Goal: Task Accomplishment & Management: Use online tool/utility

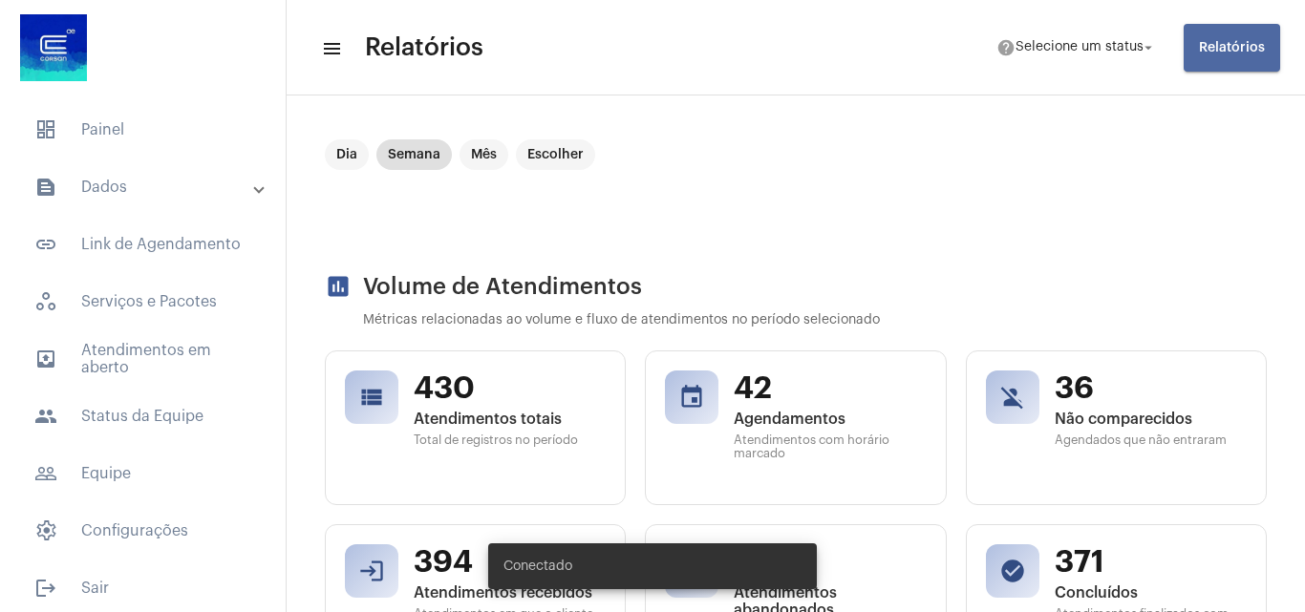
click at [1225, 49] on span "Relatórios" at bounding box center [1232, 47] width 66 height 13
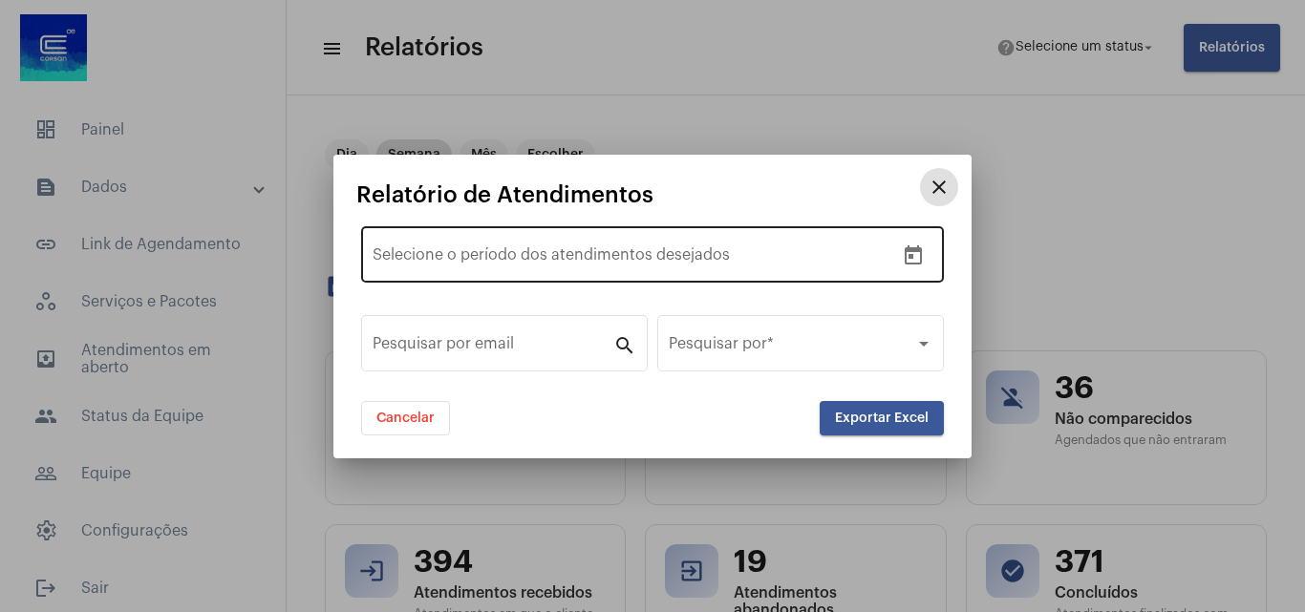
click at [922, 257] on icon "Open calendar" at bounding box center [913, 254] width 17 height 19
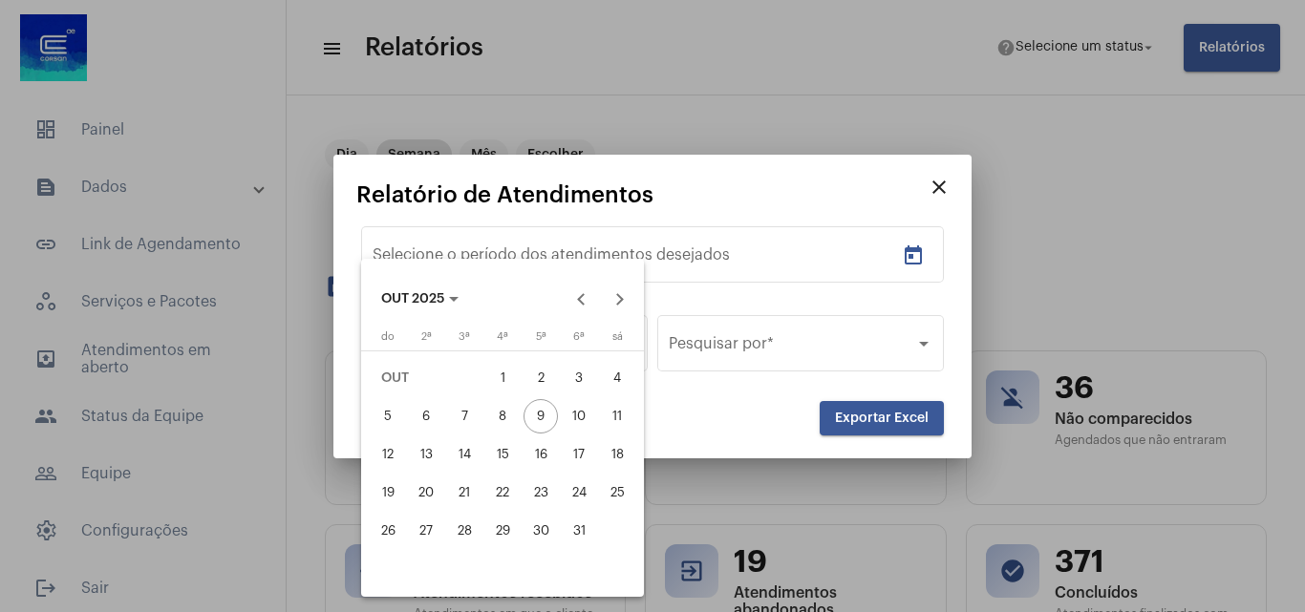
click at [541, 358] on th at bounding box center [502, 355] width 267 height 9
click at [506, 352] on th at bounding box center [502, 355] width 267 height 9
click at [509, 387] on div "1" at bounding box center [502, 378] width 34 height 34
type input "[DATE]"
click at [491, 420] on div "8" at bounding box center [502, 416] width 34 height 34
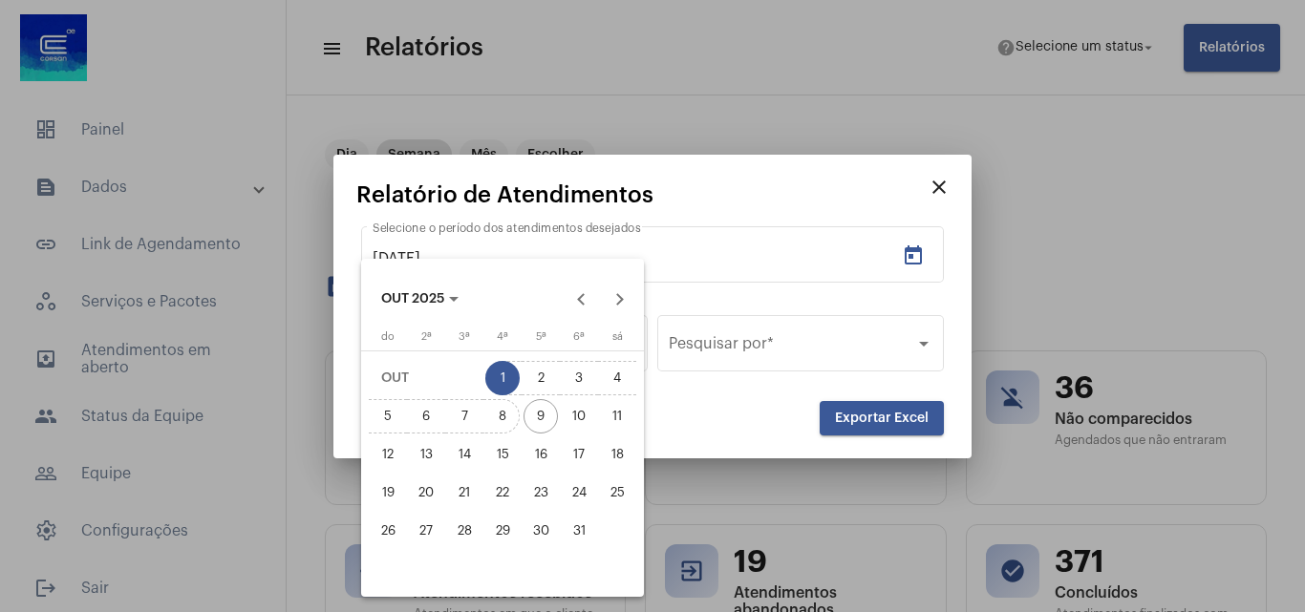
type input "[DATE]"
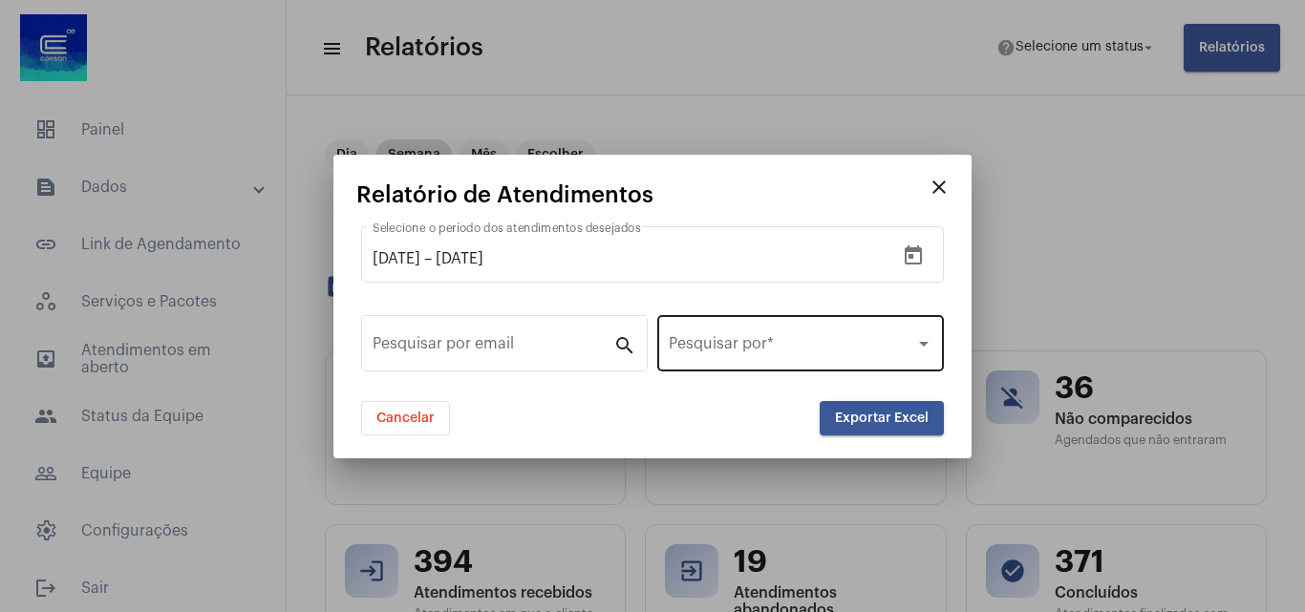
click at [796, 356] on div "Pesquisar por *" at bounding box center [801, 341] width 264 height 60
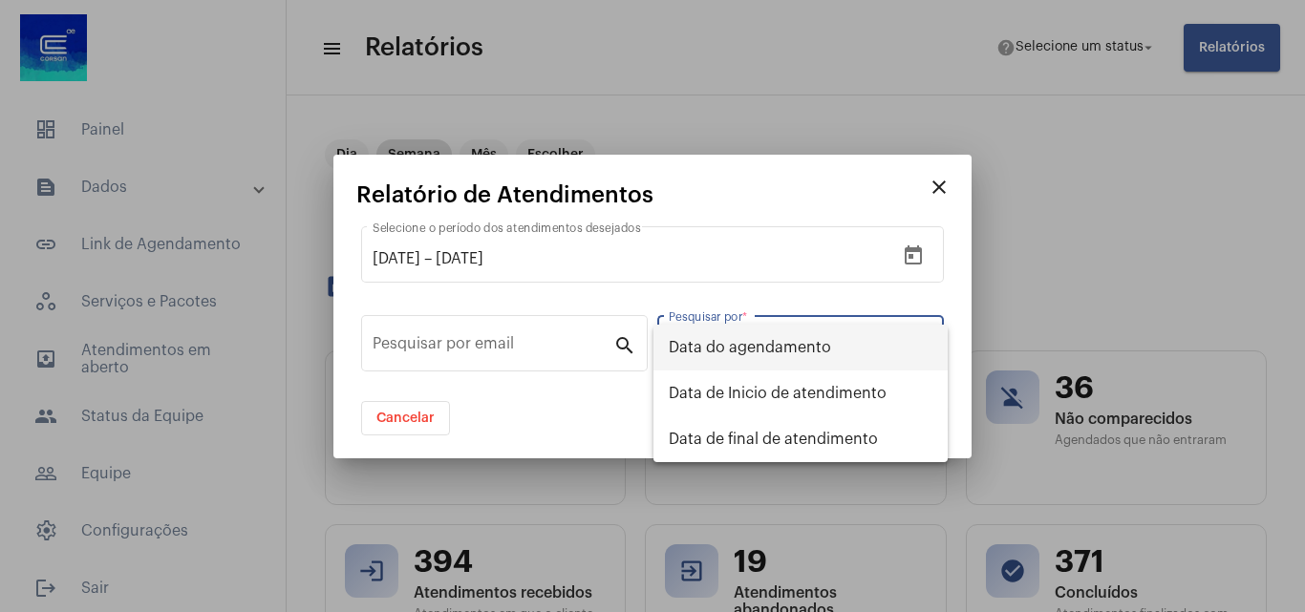
click at [748, 335] on span "Data do agendamento" at bounding box center [801, 348] width 264 height 46
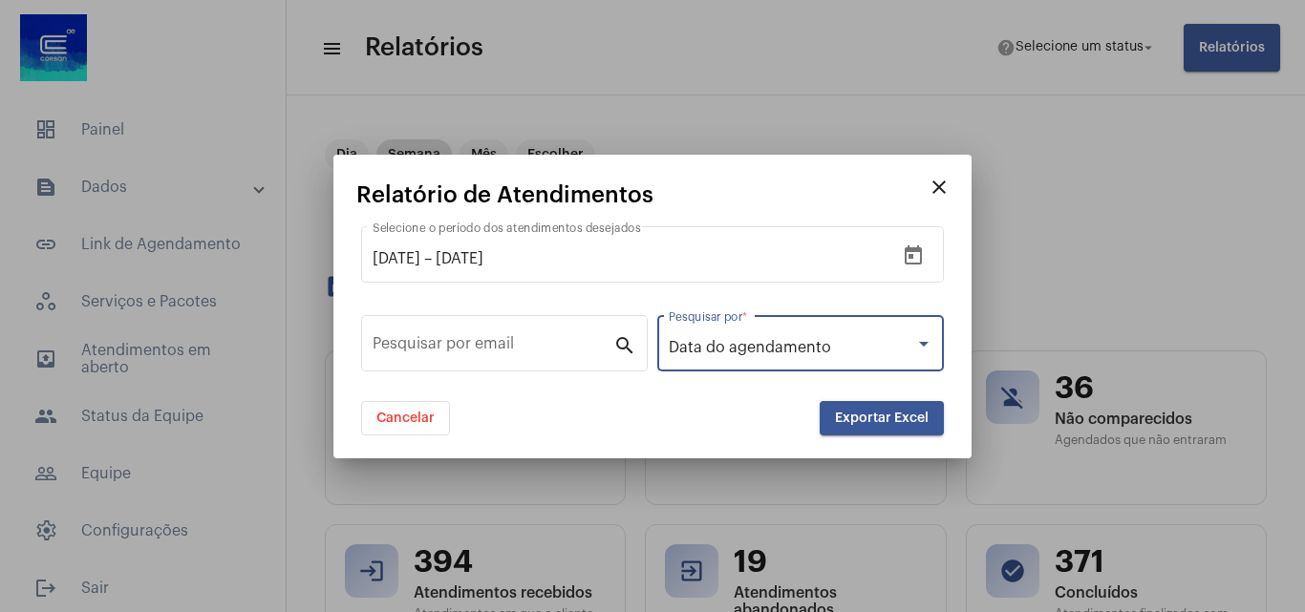
drag, startPoint x: 869, startPoint y: 420, endPoint x: 870, endPoint y: 430, distance: 9.6
click at [870, 430] on button "Exportar Excel" at bounding box center [882, 418] width 124 height 34
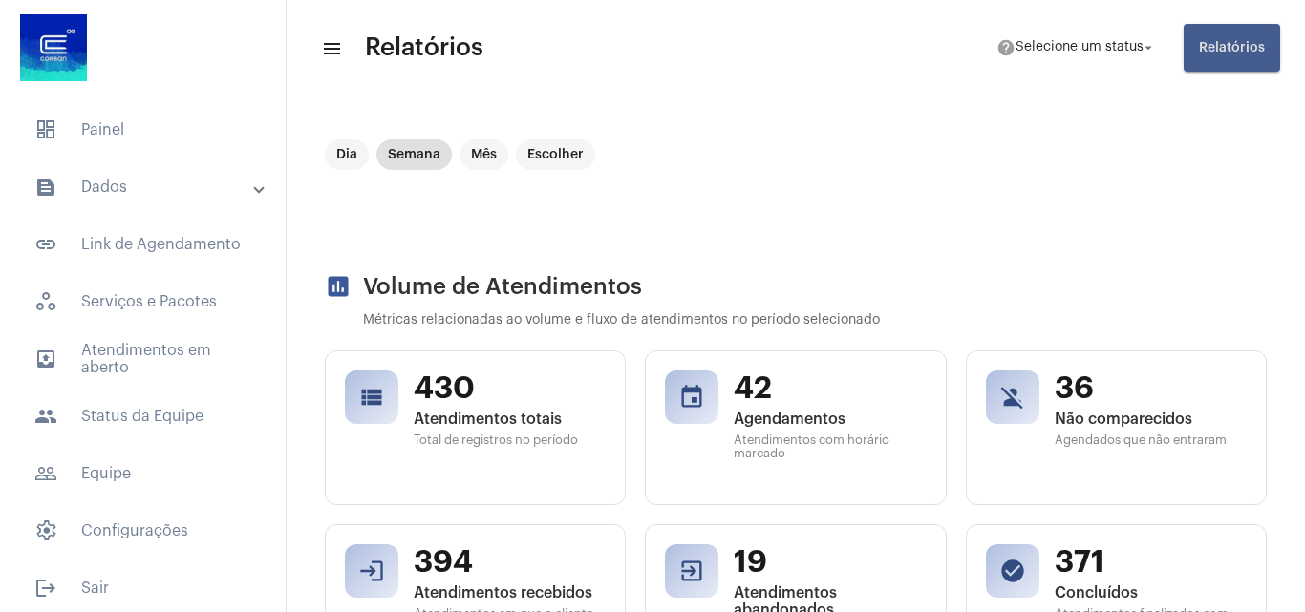
click at [1238, 53] on span "Relatórios" at bounding box center [1232, 47] width 66 height 13
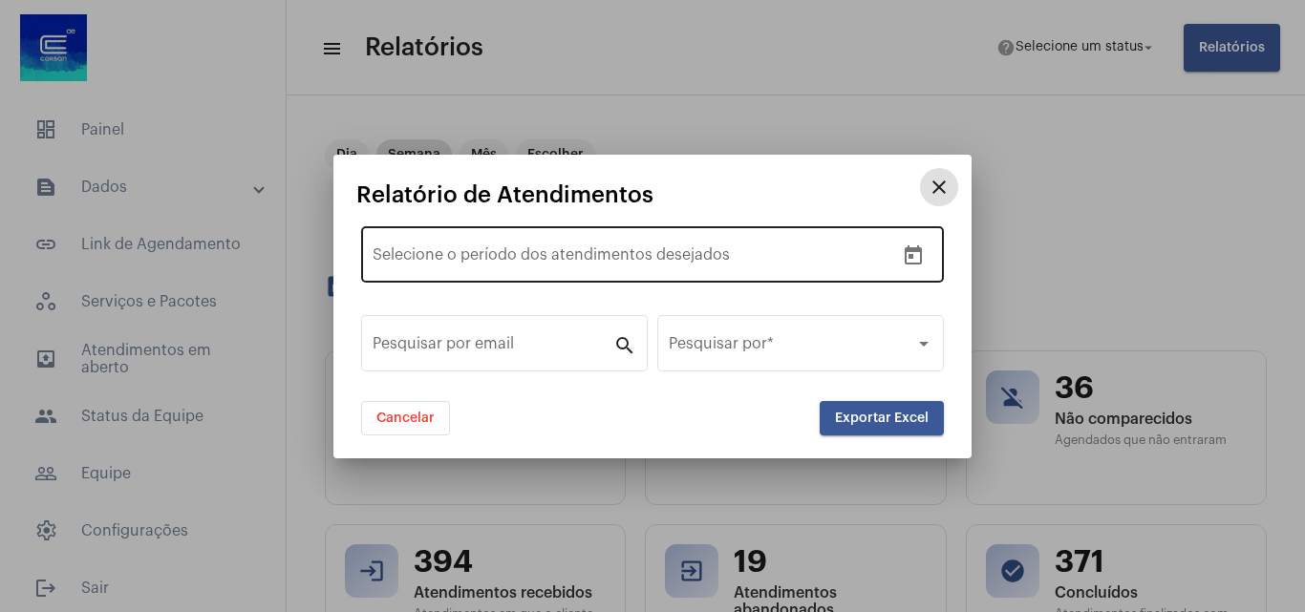
click at [908, 243] on button "Open calendar" at bounding box center [913, 256] width 38 height 38
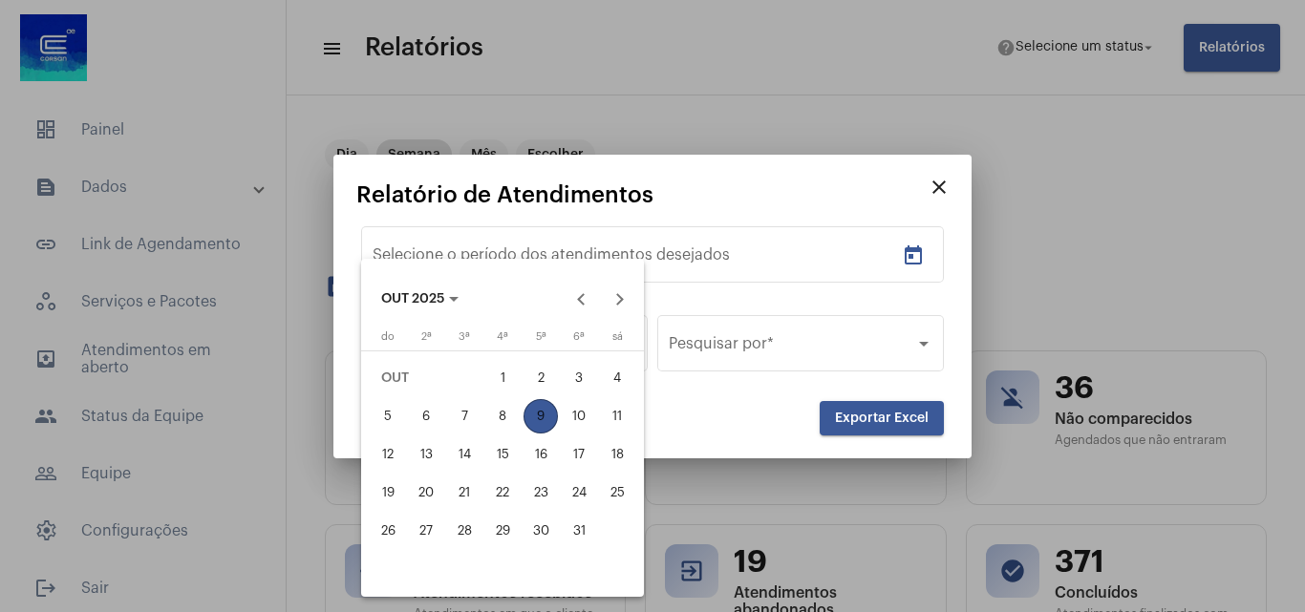
click at [506, 371] on div "1" at bounding box center [502, 378] width 34 height 34
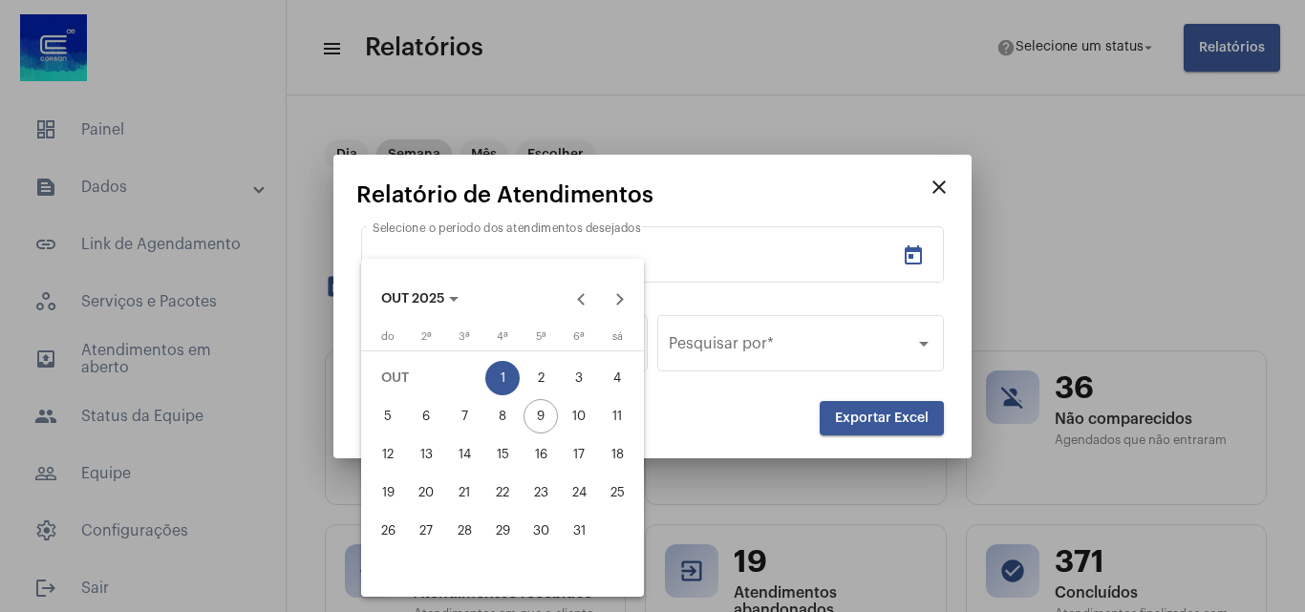
type input "[DATE]"
click at [503, 424] on div "8" at bounding box center [502, 416] width 34 height 34
type input "[DATE]"
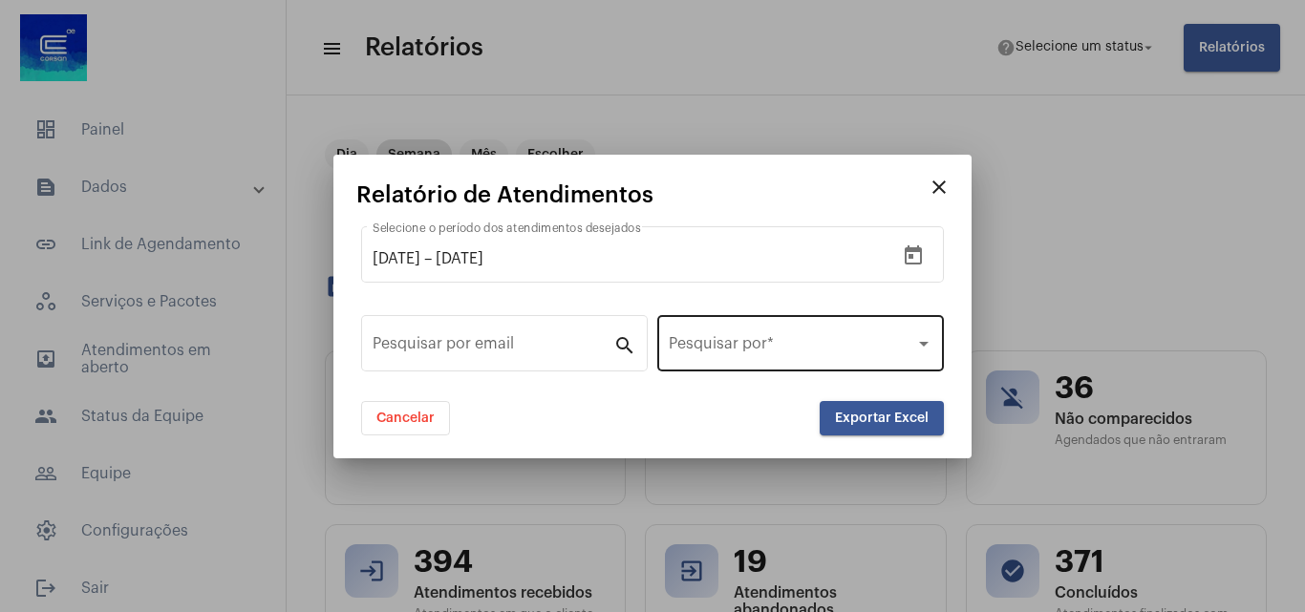
click at [867, 332] on div "Pesquisar por *" at bounding box center [801, 341] width 264 height 60
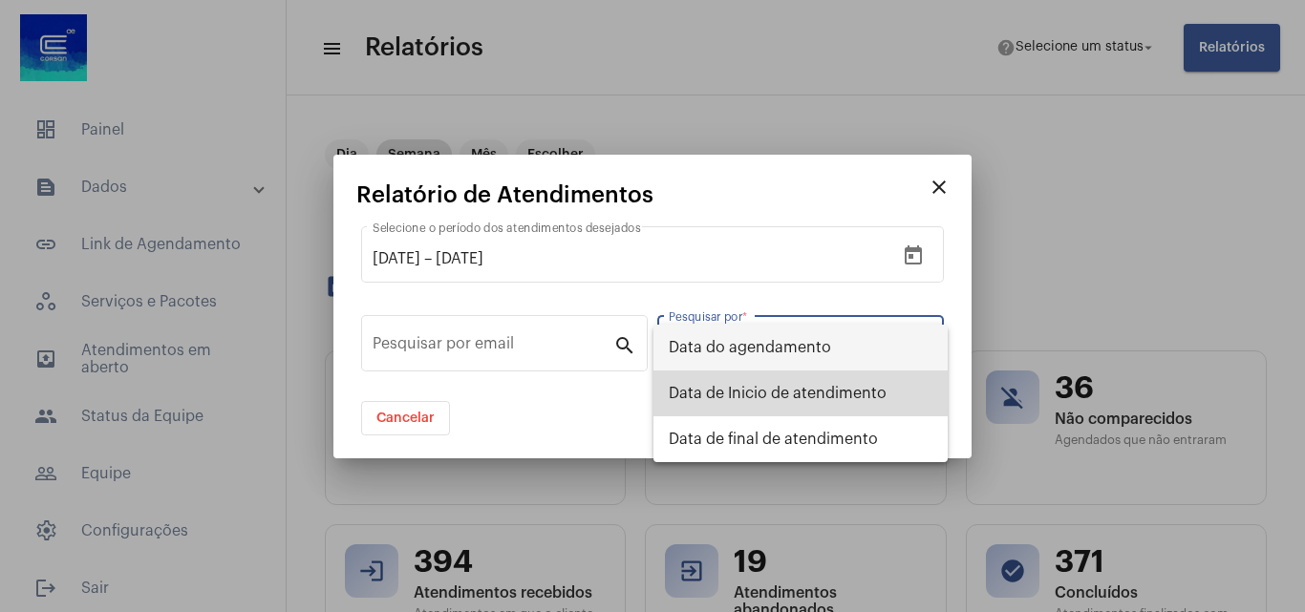
click at [841, 402] on span "Data de Inicio de atendimento" at bounding box center [801, 394] width 264 height 46
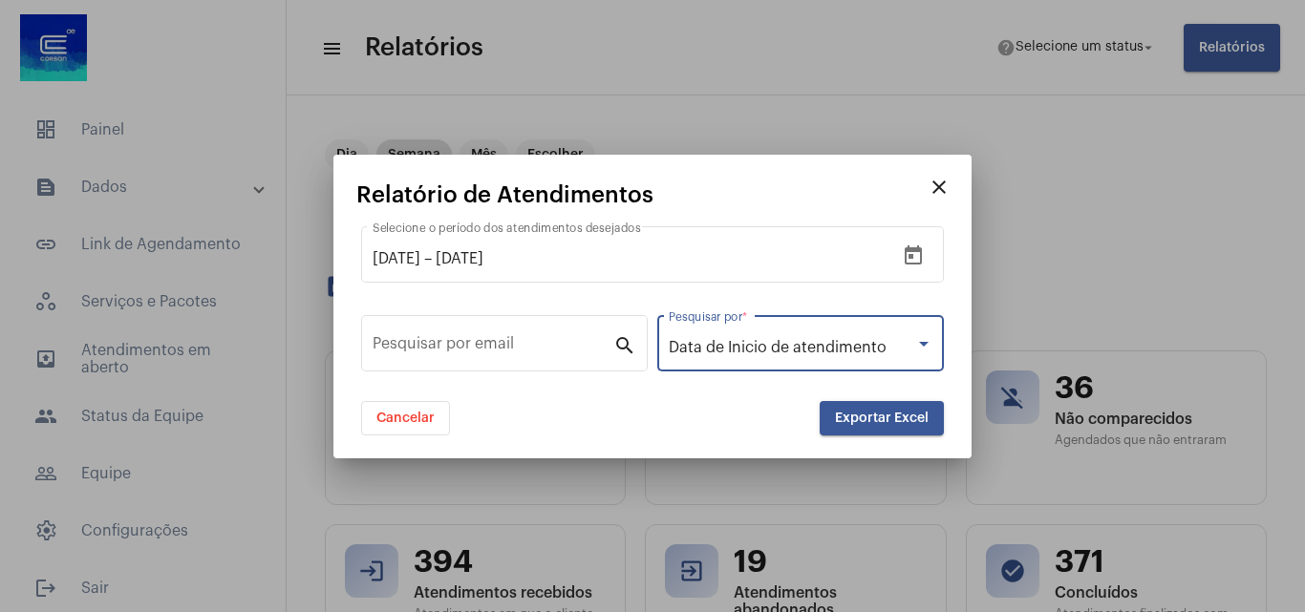
click at [841, 410] on button "Exportar Excel" at bounding box center [882, 418] width 124 height 34
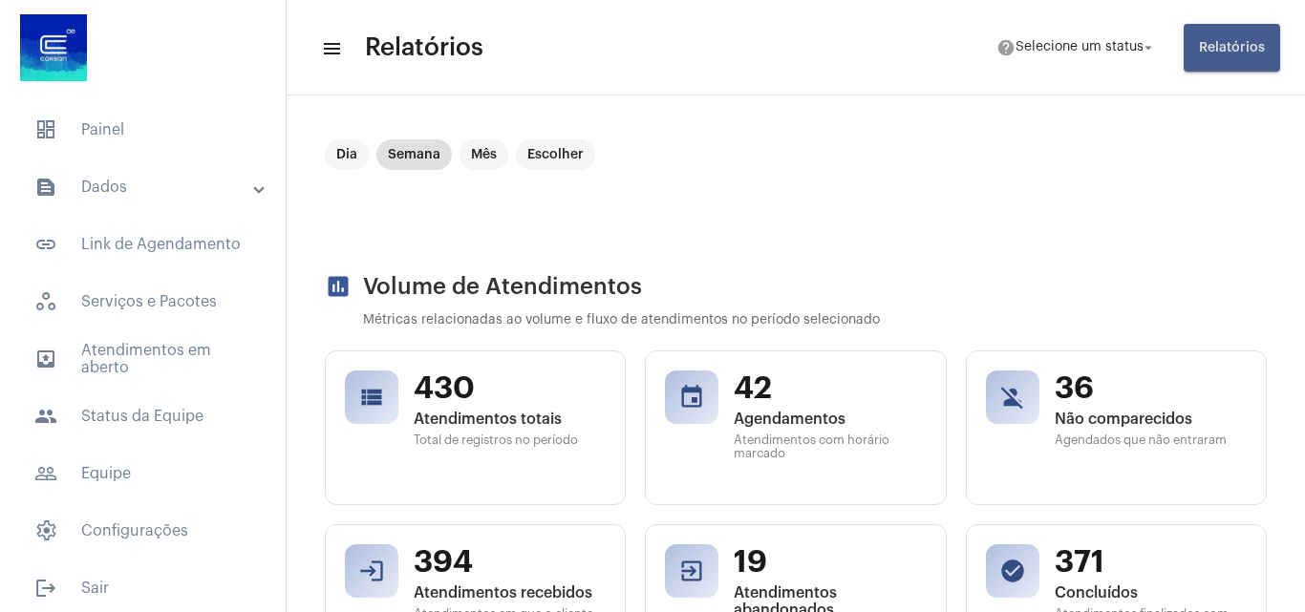
click at [1222, 54] on button "Relatórios" at bounding box center [1231, 48] width 96 height 48
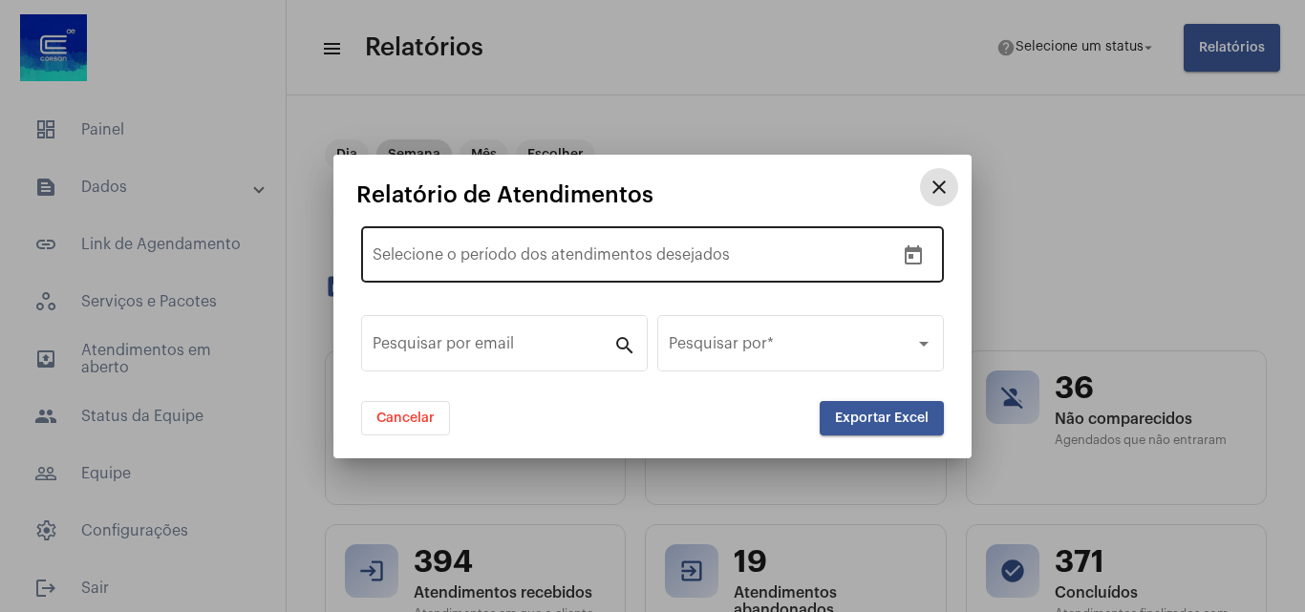
click at [908, 248] on icon "Open calendar" at bounding box center [913, 254] width 17 height 19
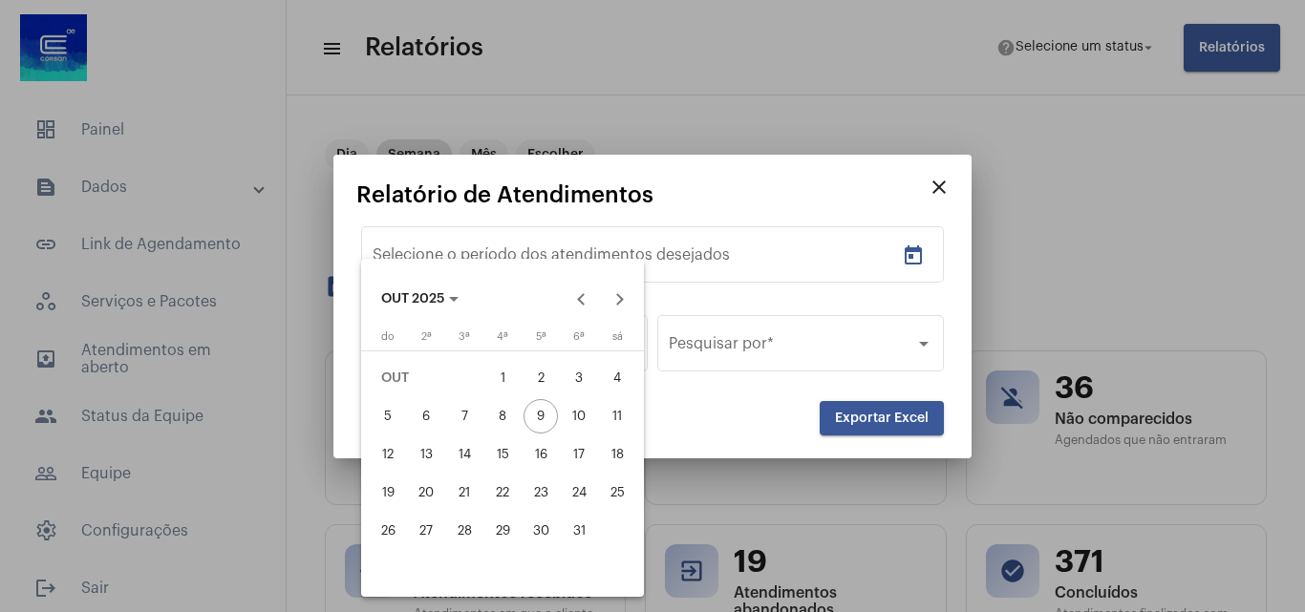
click at [503, 380] on div "1" at bounding box center [502, 378] width 34 height 34
type input "[DATE]"
click at [496, 405] on div "8" at bounding box center [502, 416] width 34 height 34
type input "[DATE]"
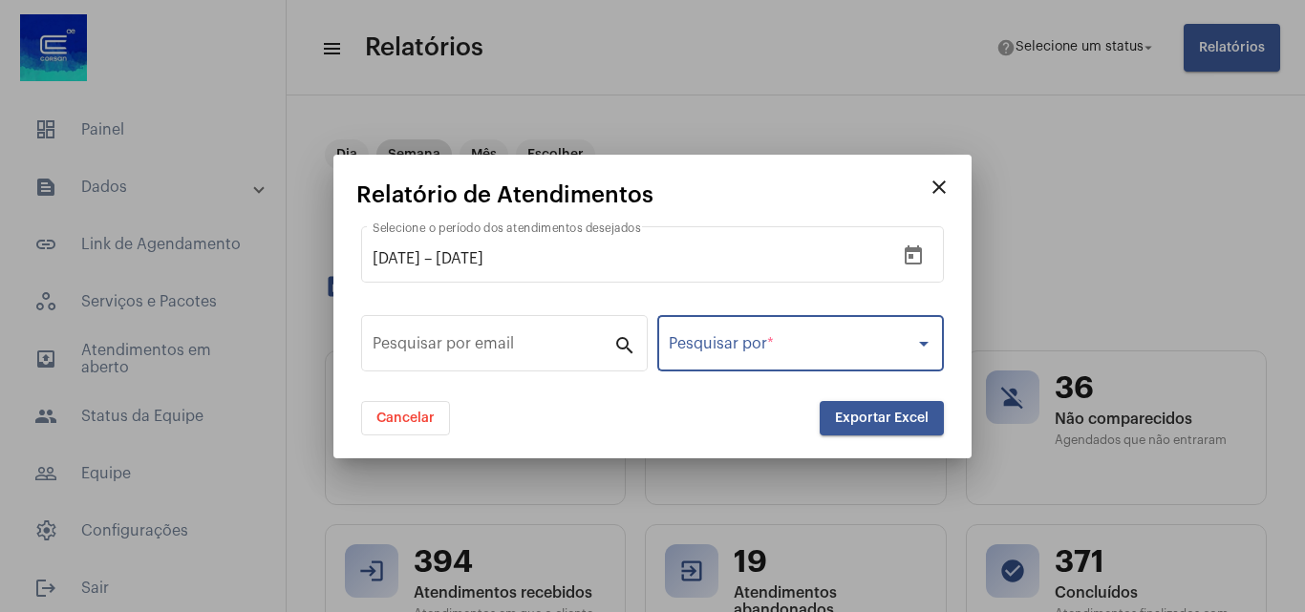
click at [883, 342] on span at bounding box center [792, 347] width 246 height 17
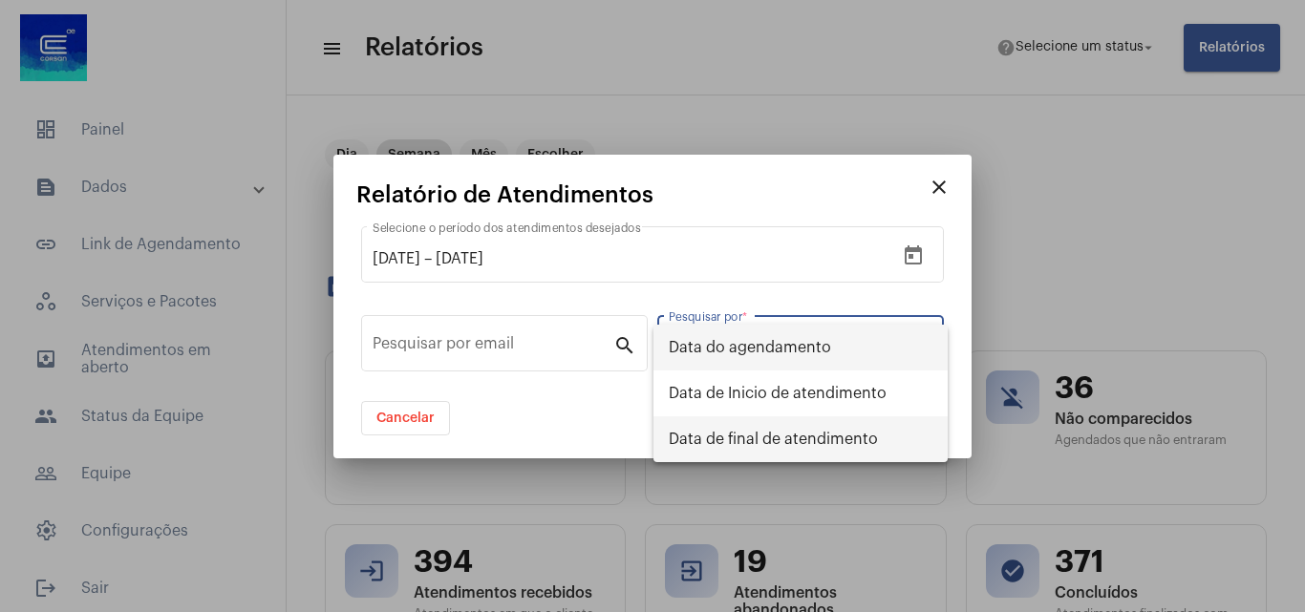
click at [882, 431] on span "Data de final de atendimento" at bounding box center [801, 439] width 264 height 46
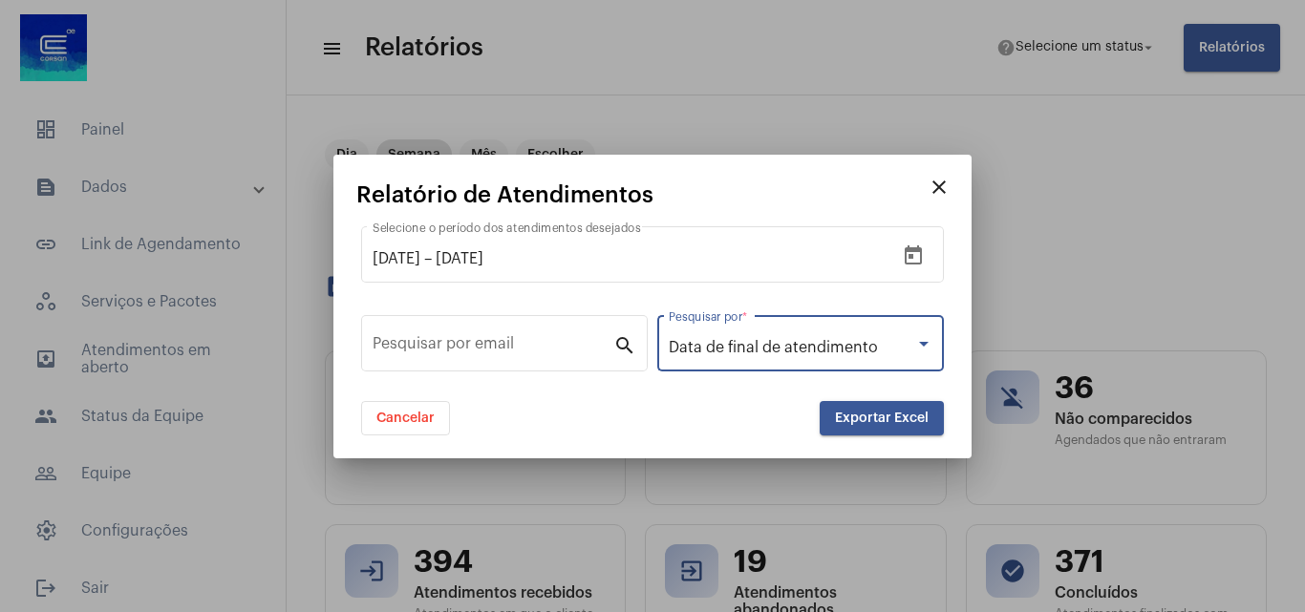
click at [883, 408] on button "Exportar Excel" at bounding box center [882, 418] width 124 height 34
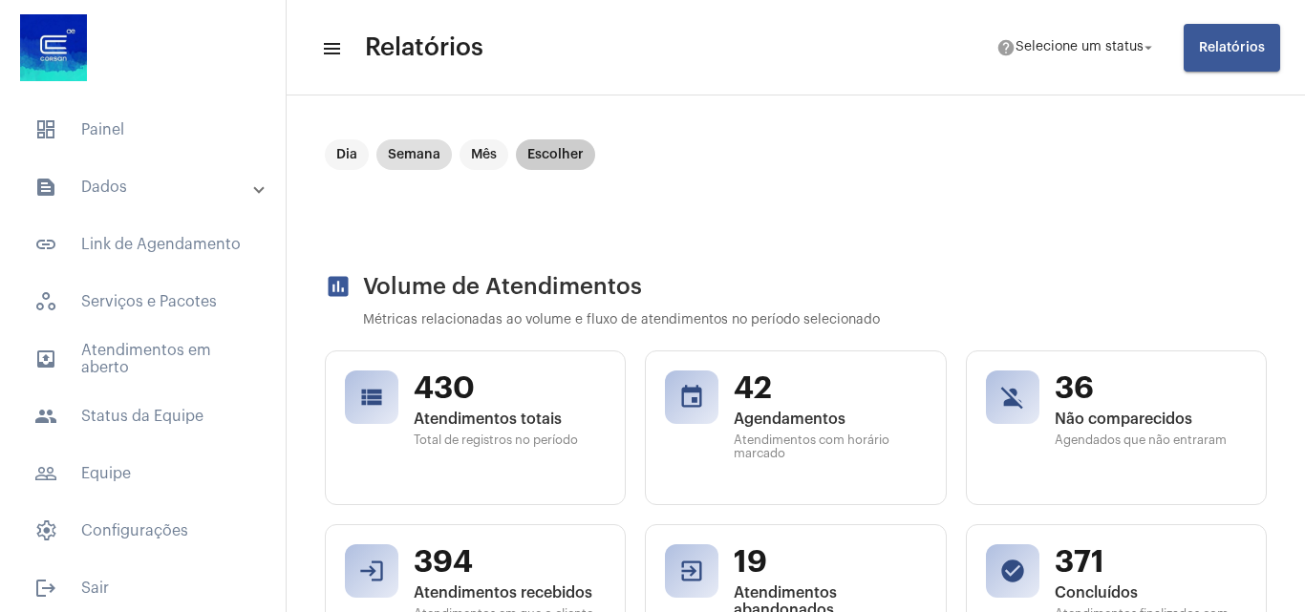
click at [555, 144] on mat-chip "Escolher" at bounding box center [555, 154] width 79 height 31
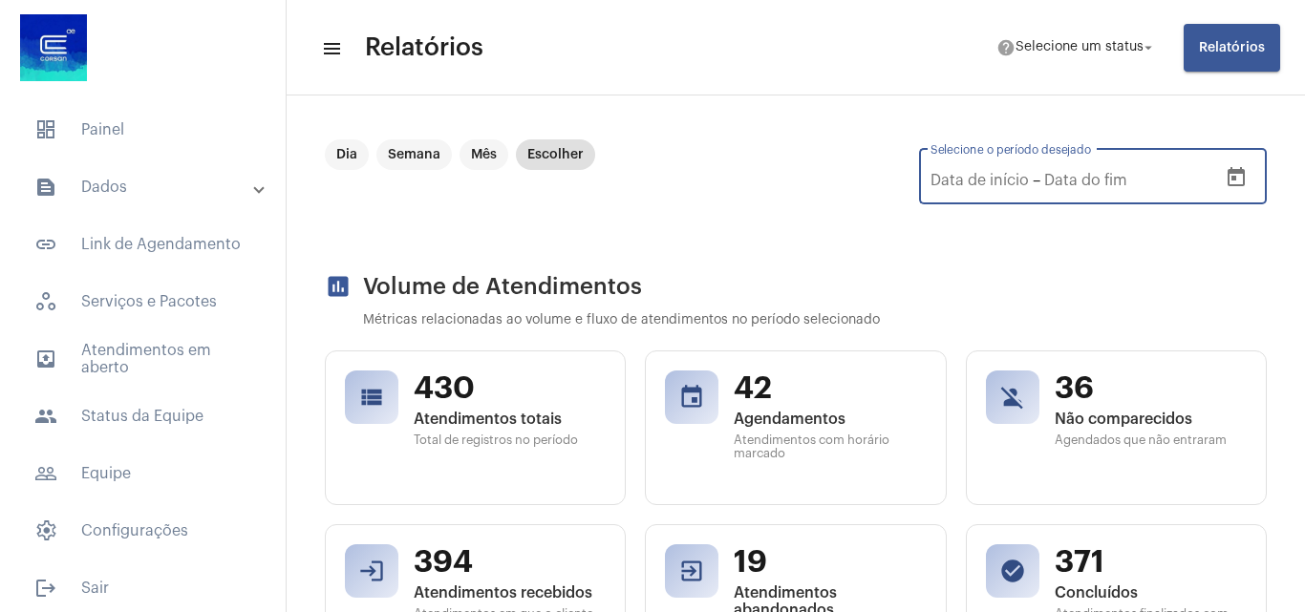
click at [974, 173] on input "Selecione o período desejado" at bounding box center [979, 180] width 98 height 17
click at [1227, 172] on icon "Open calendar" at bounding box center [1235, 176] width 17 height 19
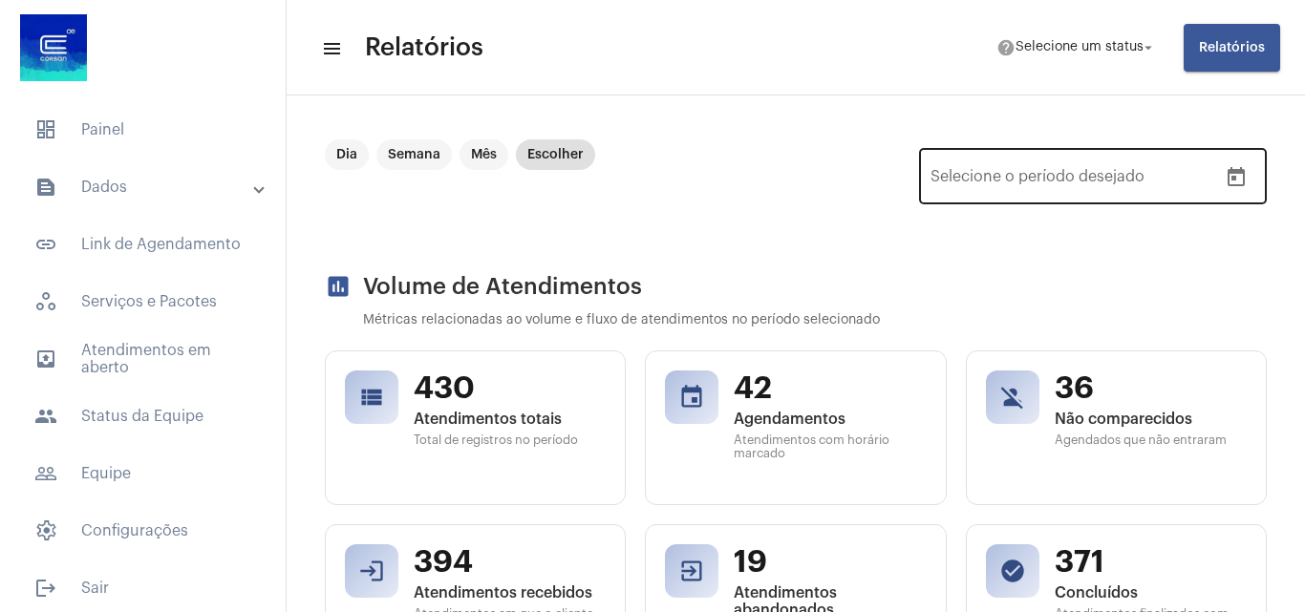
click at [1224, 188] on icon "Open calendar" at bounding box center [1235, 177] width 23 height 23
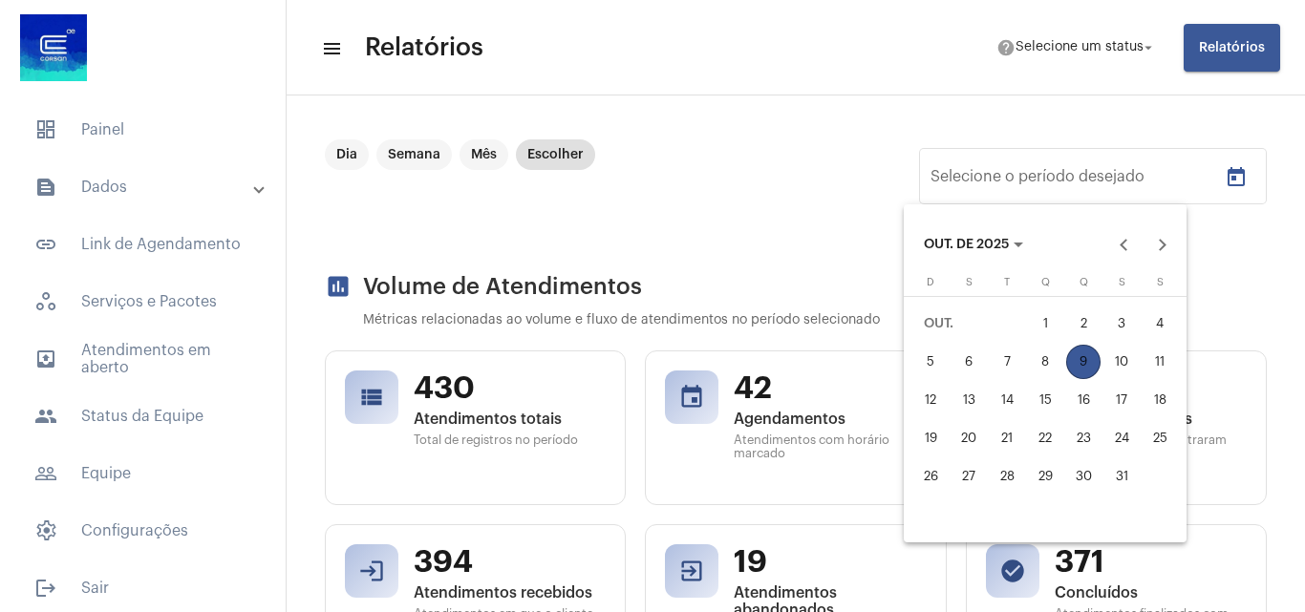
click at [1049, 328] on div "1" at bounding box center [1045, 324] width 34 height 34
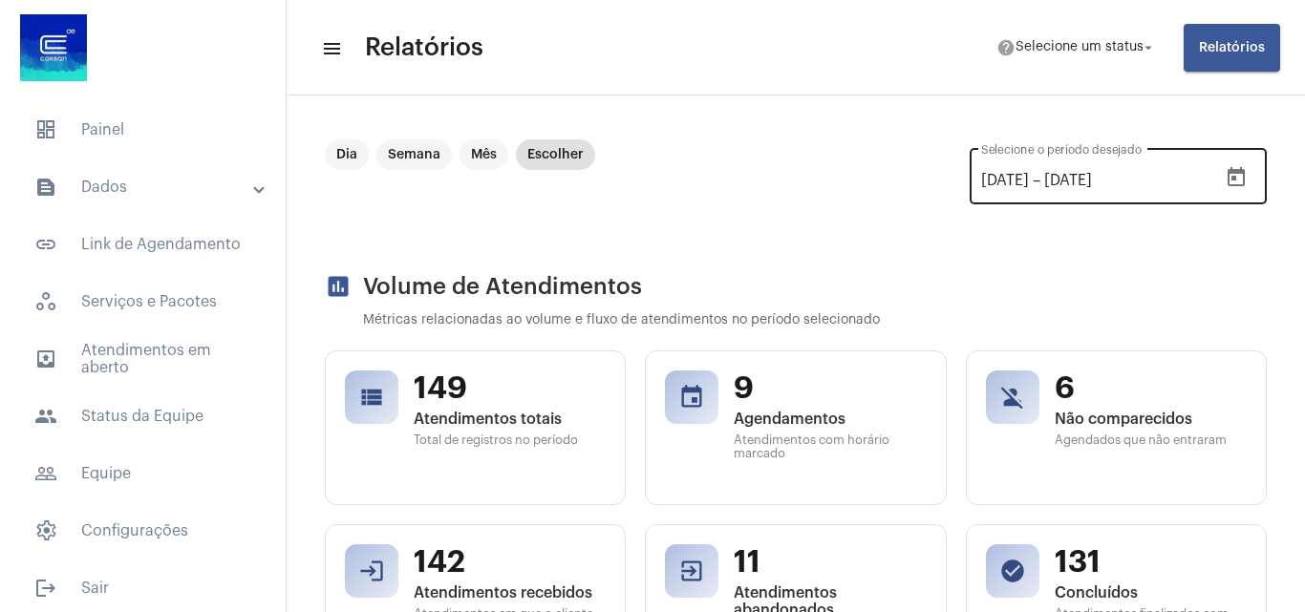
click at [1224, 180] on icon "Open calendar" at bounding box center [1235, 177] width 23 height 23
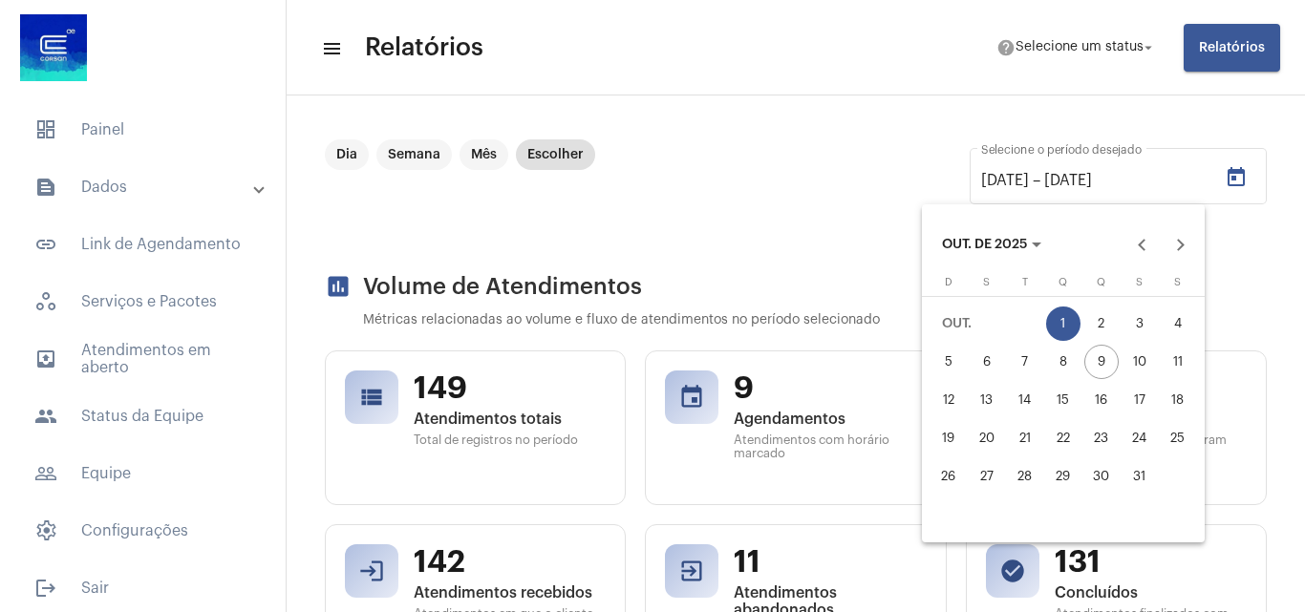
click at [1061, 355] on div "8" at bounding box center [1063, 362] width 34 height 34
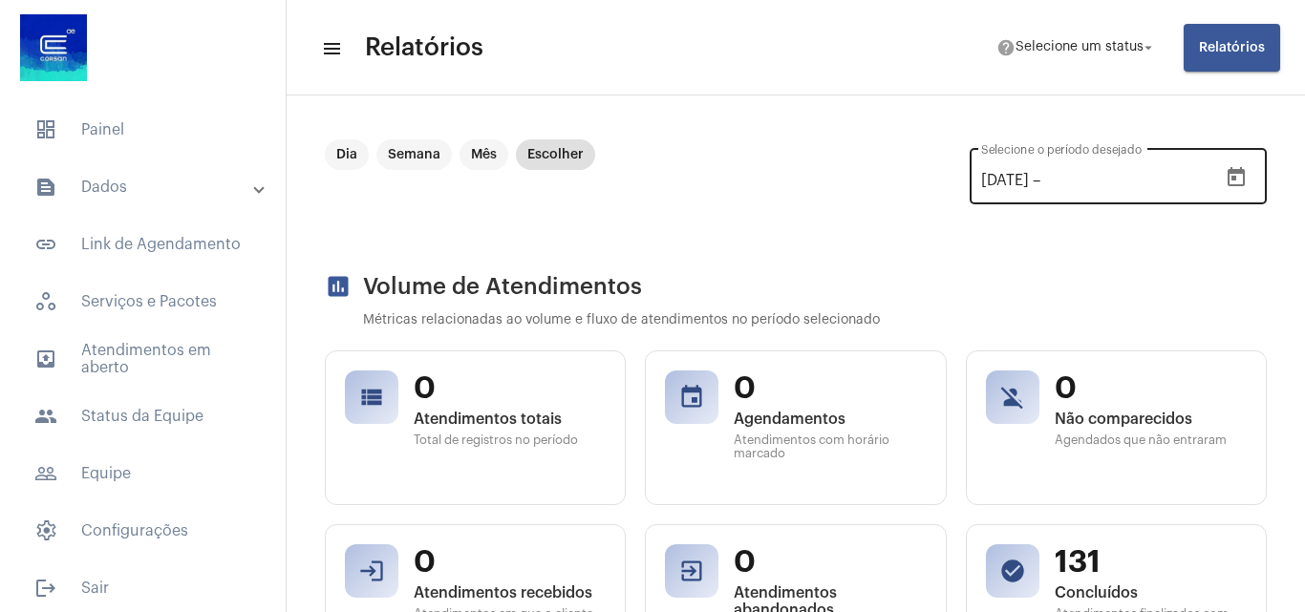
click at [1195, 164] on div "08/10/2025 08/10/2025 – Selecione o período desejado" at bounding box center [1099, 174] width 236 height 60
click at [1229, 170] on icon "Open calendar" at bounding box center [1235, 176] width 17 height 19
click at [1229, 171] on icon "Open calendar" at bounding box center [1235, 176] width 17 height 19
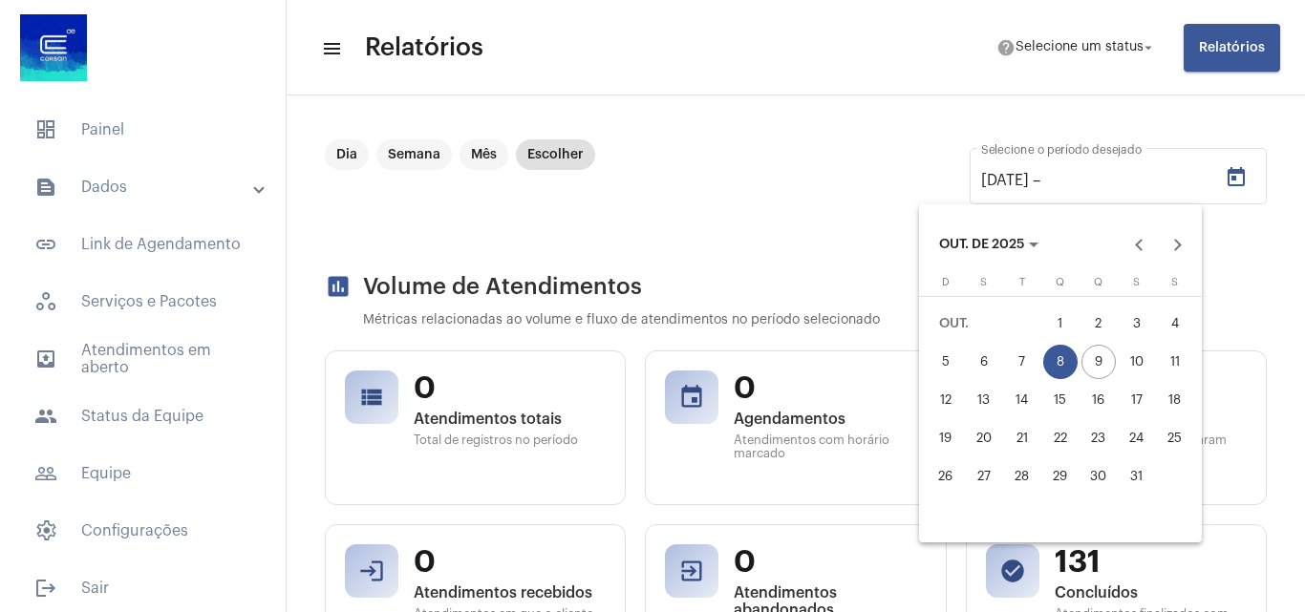
click at [1056, 337] on div "1" at bounding box center [1060, 324] width 34 height 34
type input "[DATE]"
click at [1056, 337] on div "1" at bounding box center [1060, 324] width 34 height 34
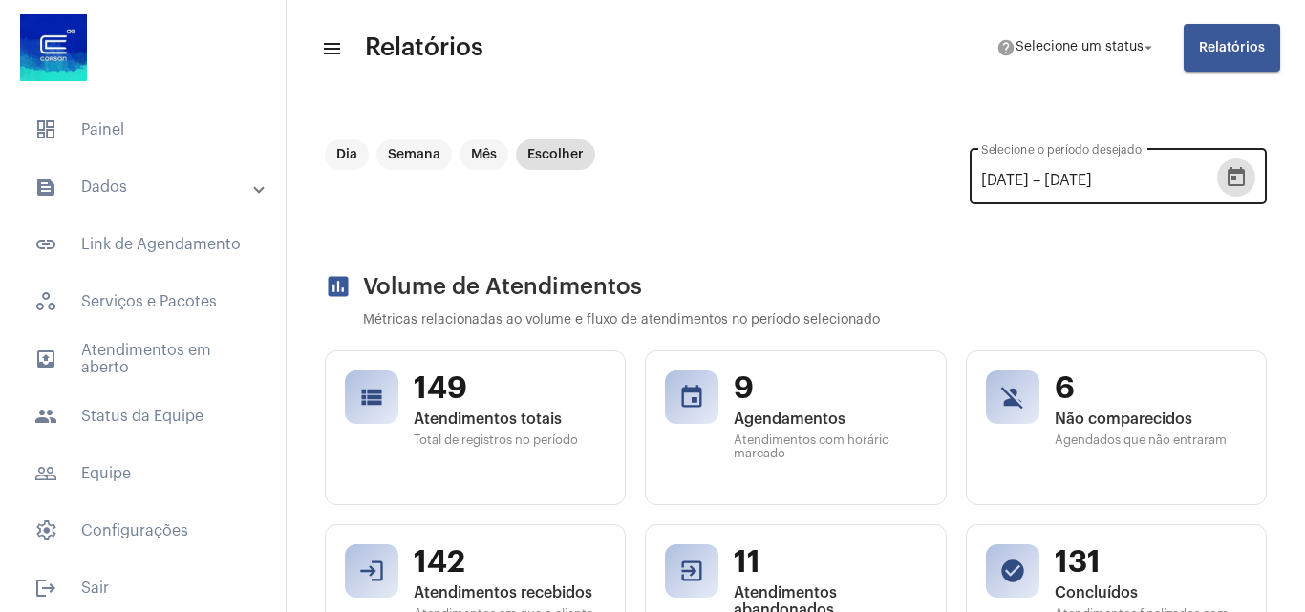
click at [1227, 177] on icon "Open calendar" at bounding box center [1235, 176] width 17 height 19
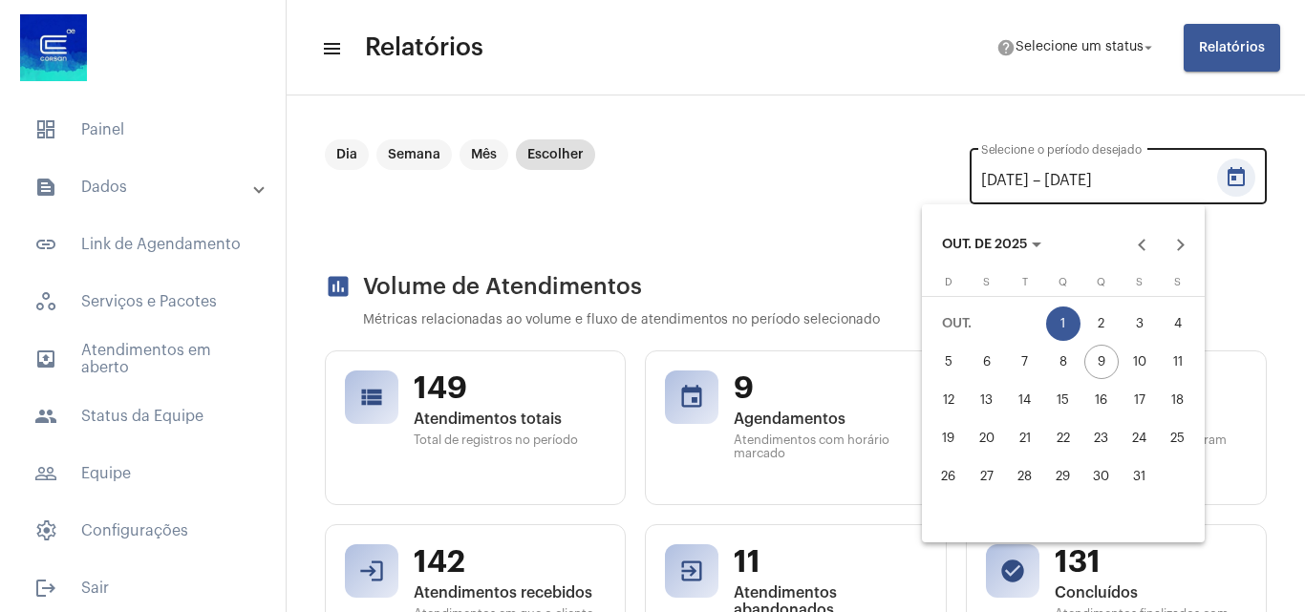
click at [1220, 177] on div at bounding box center [652, 306] width 1305 height 612
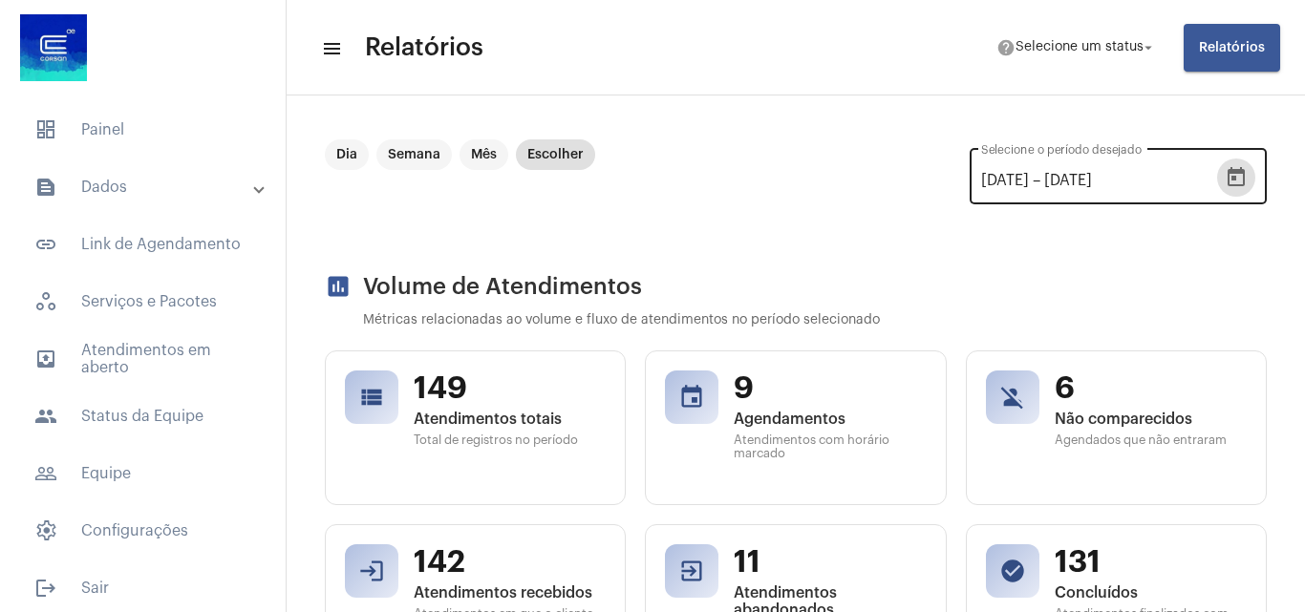
click at [1227, 177] on icon "Open calendar" at bounding box center [1235, 176] width 17 height 19
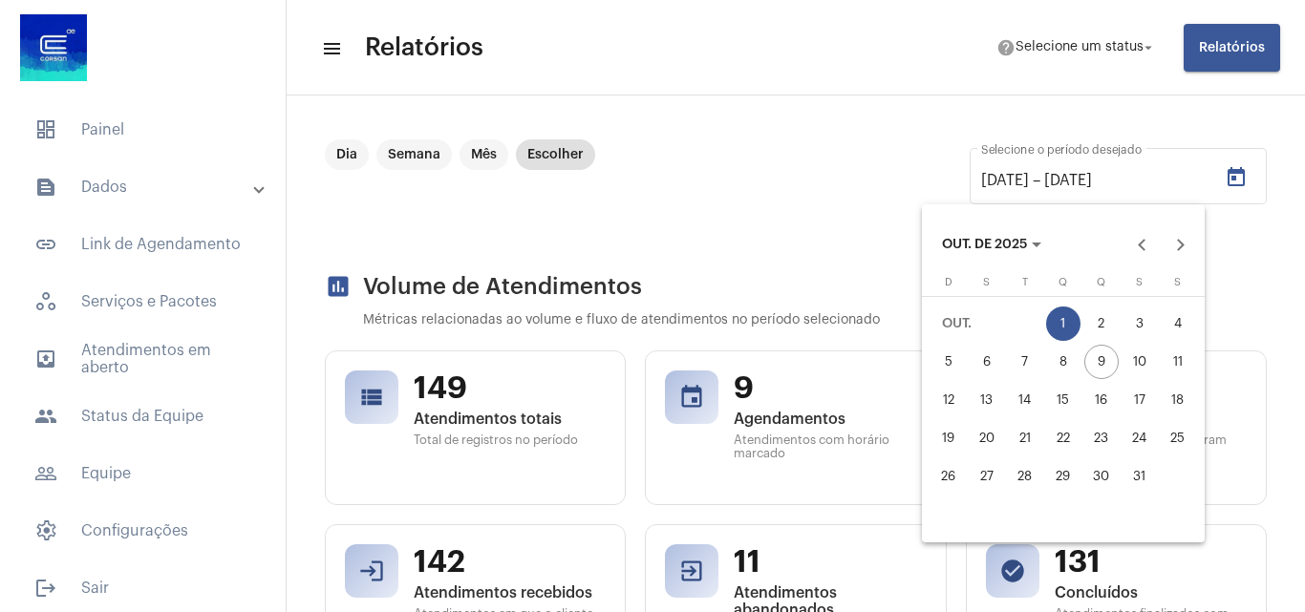
click at [1052, 175] on div at bounding box center [652, 306] width 1305 height 612
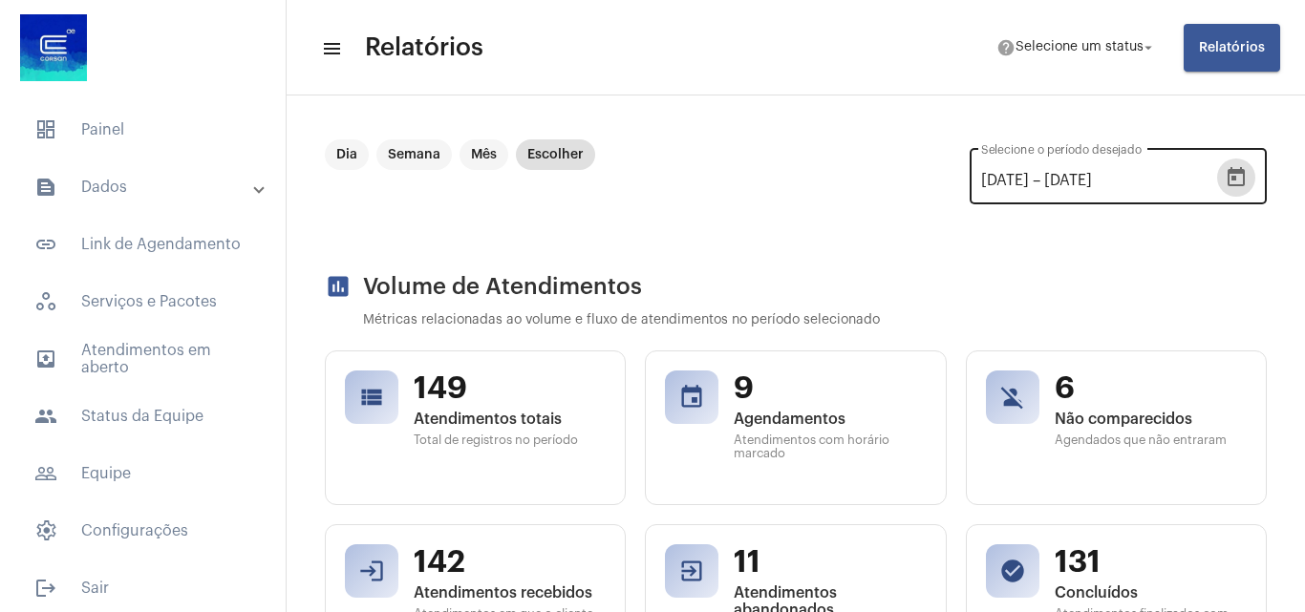
click at [1049, 177] on input "[DATE]" at bounding box center [1101, 180] width 115 height 17
click at [1044, 181] on input "[DATE]" at bounding box center [1101, 180] width 115 height 17
click at [1047, 181] on input "[DATE]" at bounding box center [1101, 180] width 115 height 17
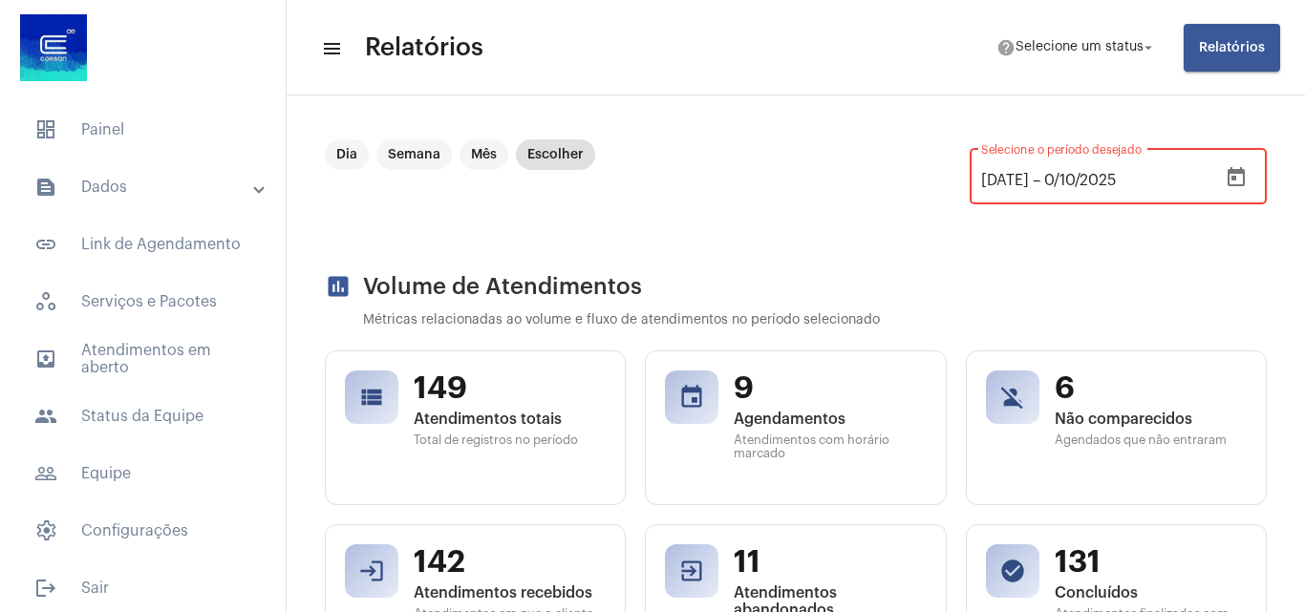
type input "[DATE]"
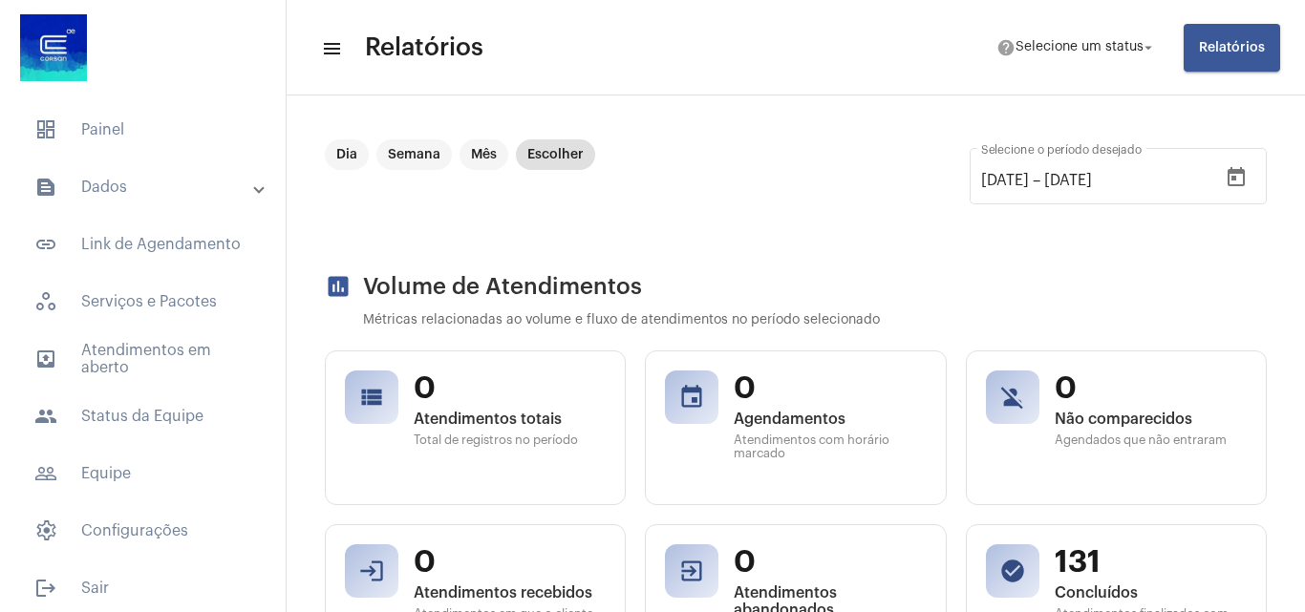
click at [931, 297] on h2 "assessment Volume de Atendimentos" at bounding box center [796, 286] width 942 height 27
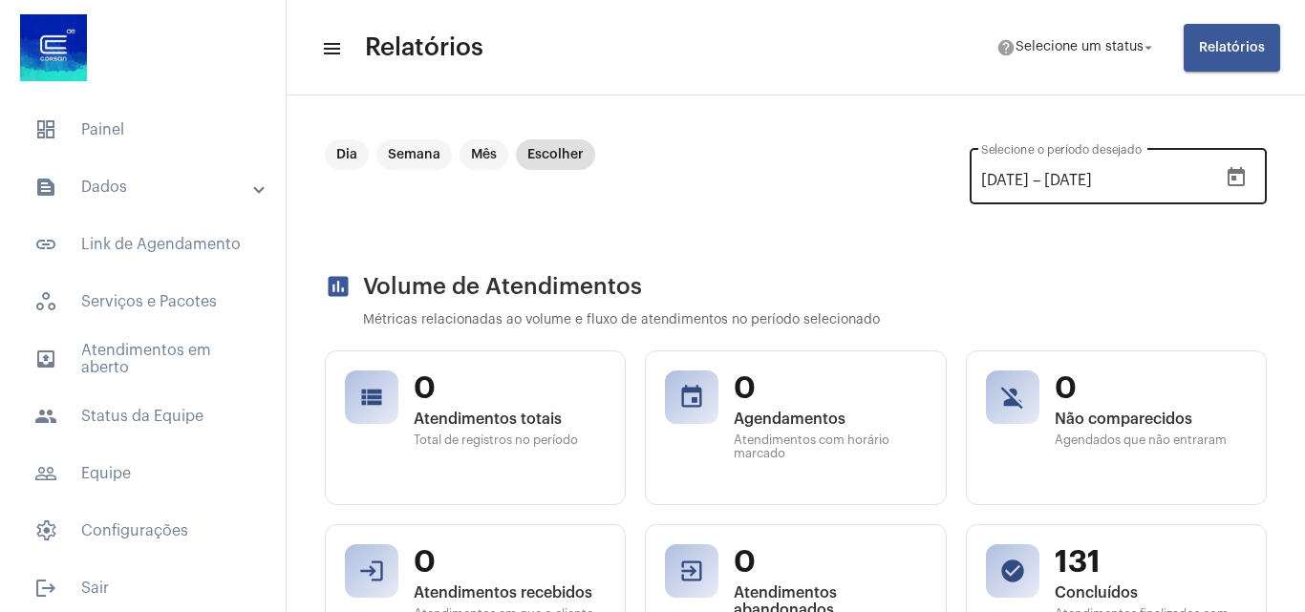
click at [1069, 179] on input "10/08/2025" at bounding box center [1101, 180] width 115 height 17
click at [1227, 170] on icon "Open calendar" at bounding box center [1235, 176] width 17 height 19
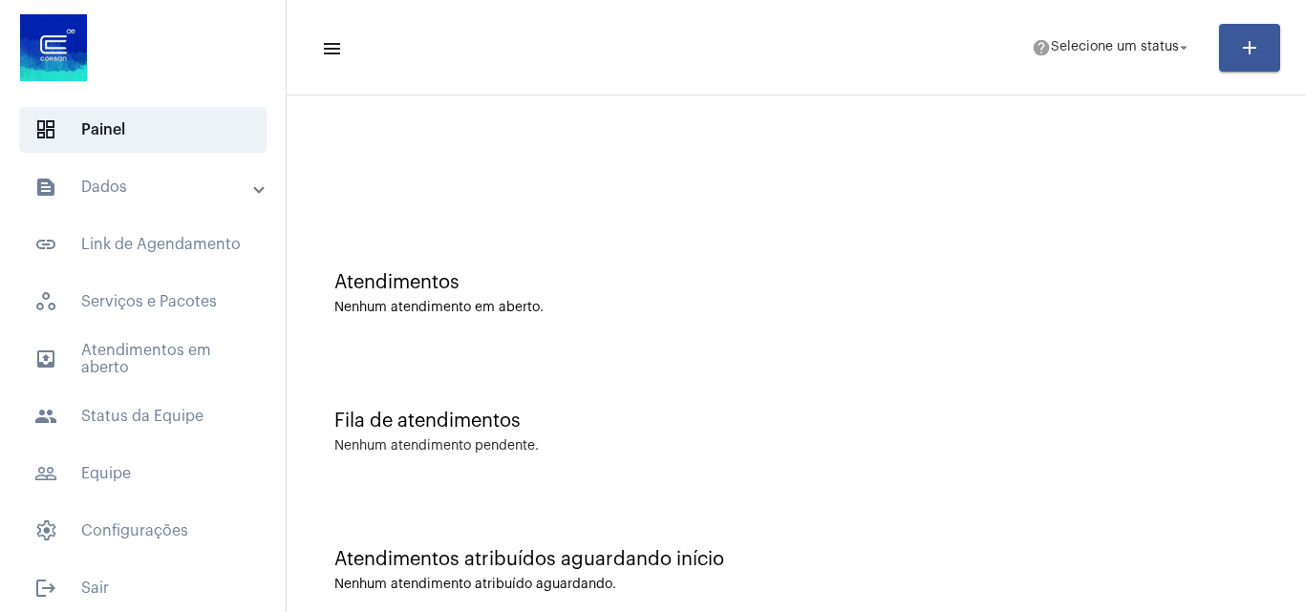
click at [564, 240] on div "Atendimentos Nenhum atendimento em aberto." at bounding box center [795, 284] width 999 height 138
click at [1092, 54] on span "help Selecione um status arrow_drop_down" at bounding box center [1112, 47] width 160 height 34
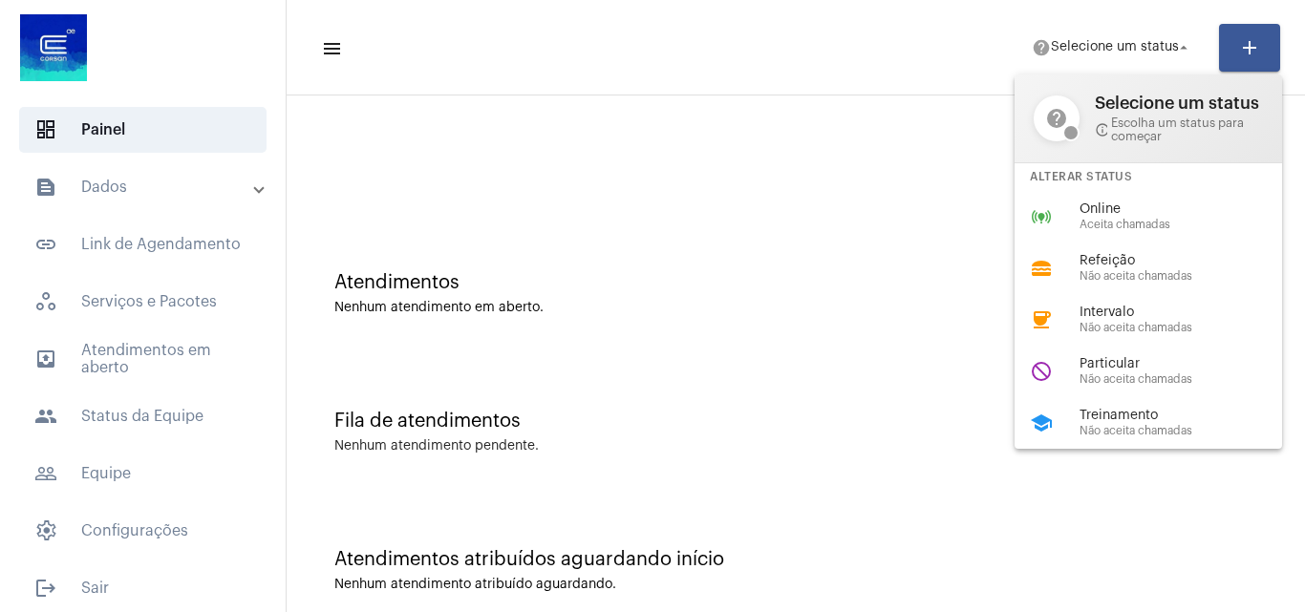
click at [390, 128] on div at bounding box center [652, 306] width 1305 height 612
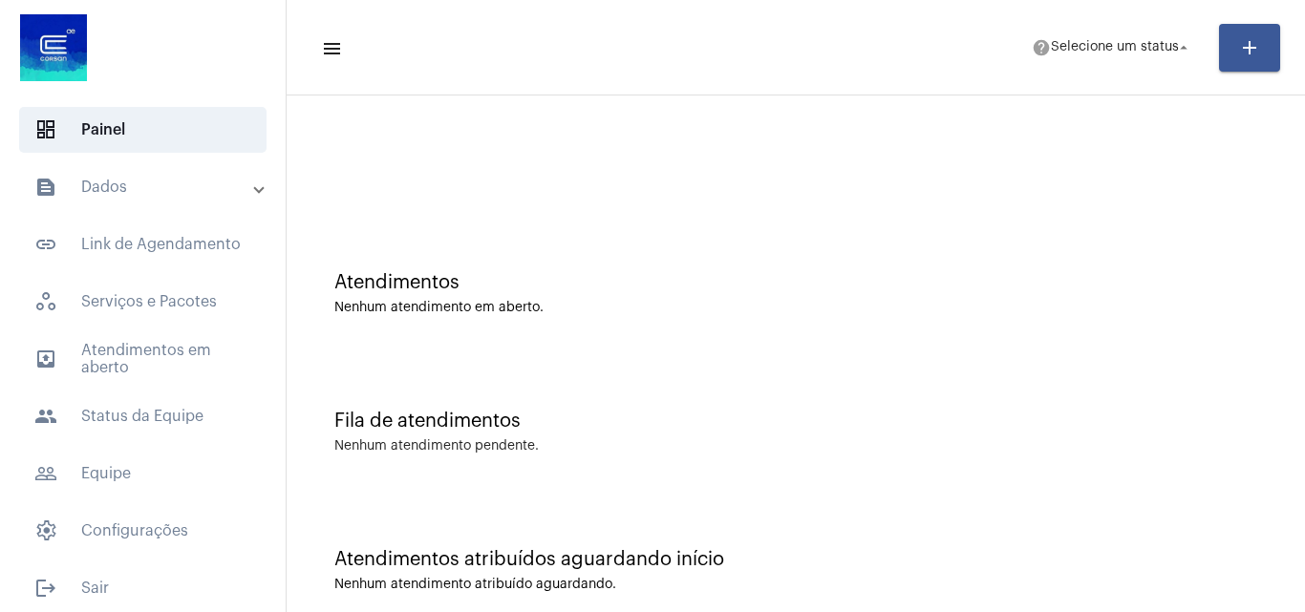
click at [390, 128] on div at bounding box center [795, 160] width 999 height 110
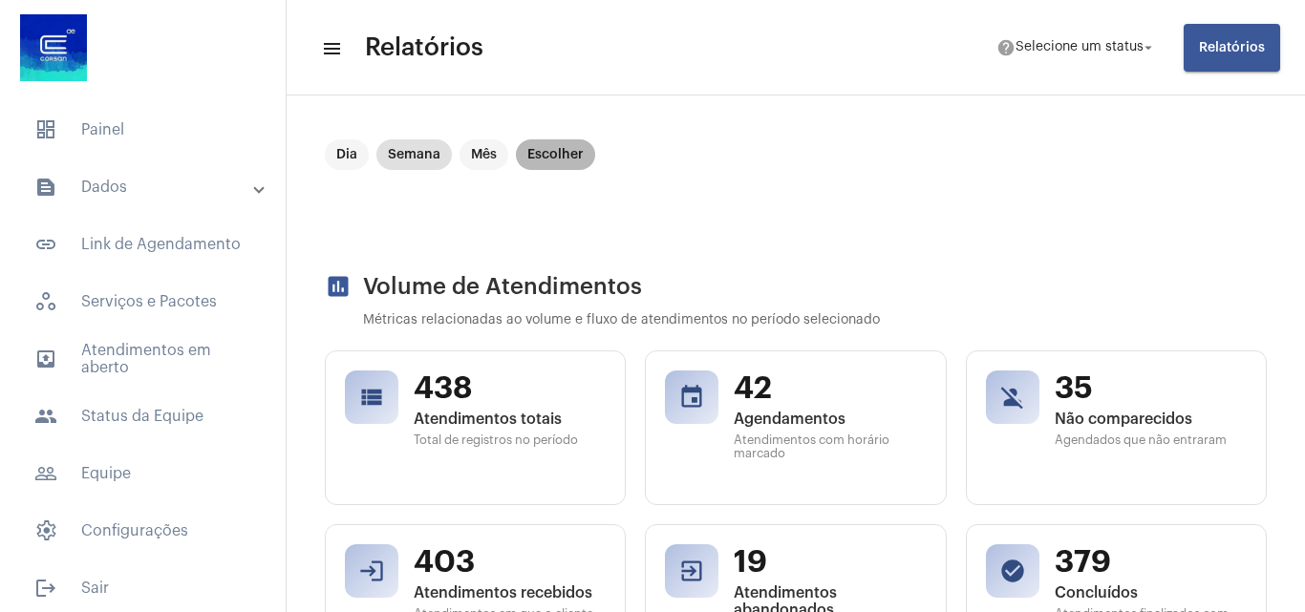
click at [544, 151] on mat-chip "Escolher" at bounding box center [555, 154] width 79 height 31
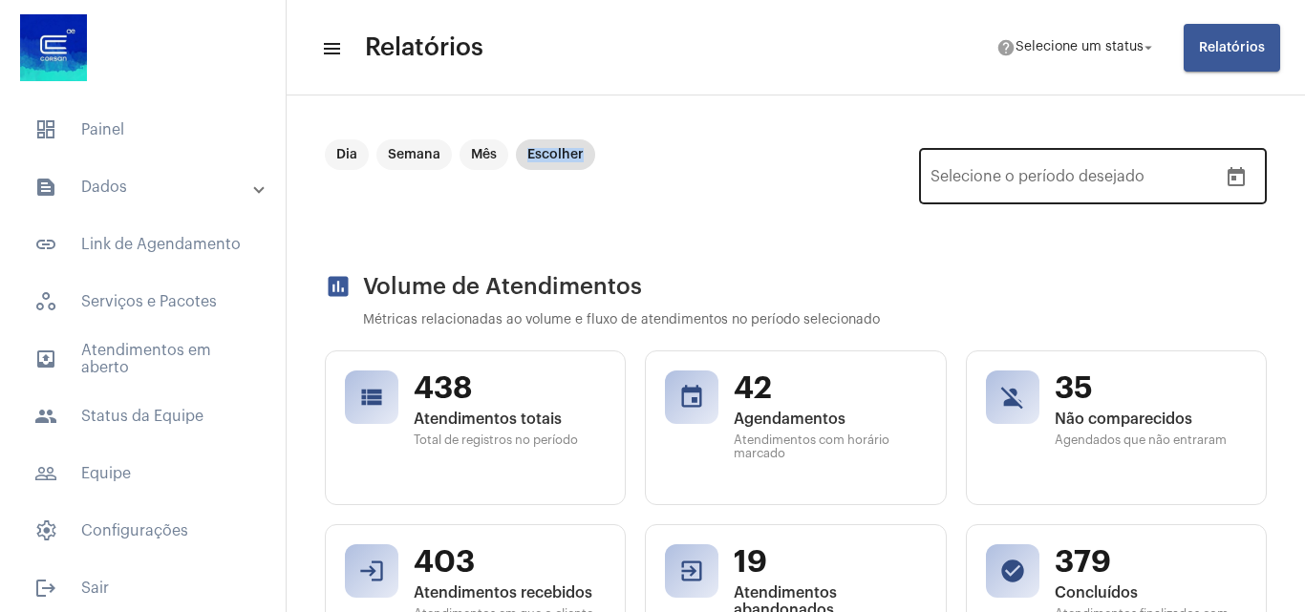
click at [1217, 181] on button "Open calendar" at bounding box center [1236, 178] width 38 height 38
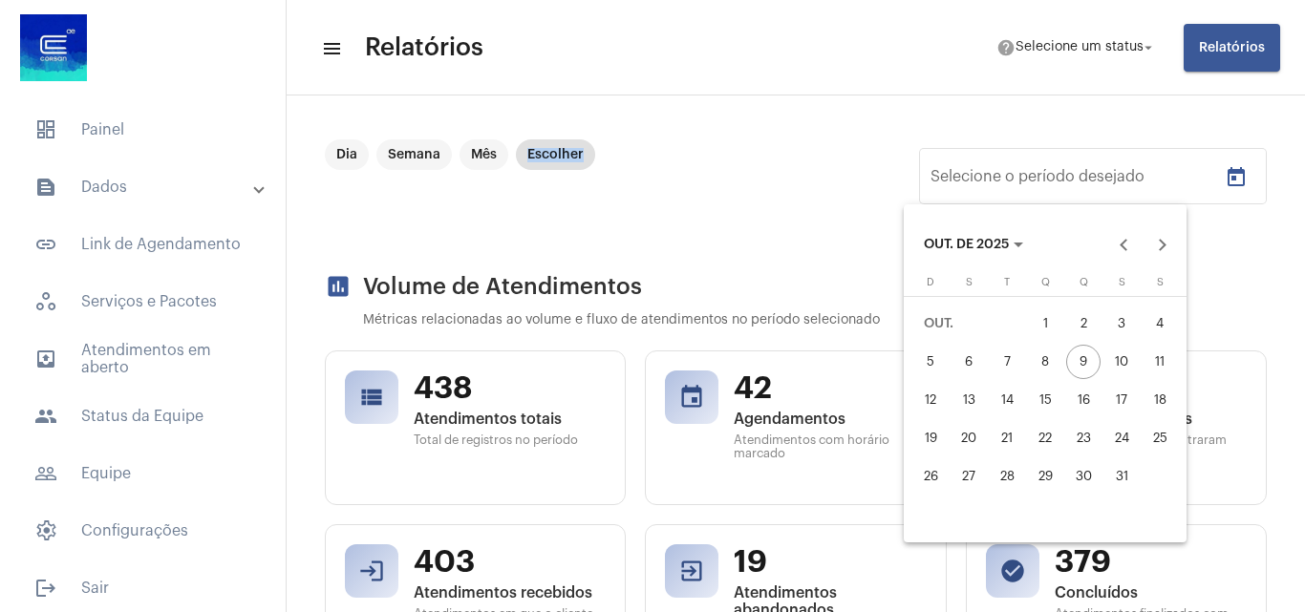
click at [1053, 351] on div "8" at bounding box center [1045, 362] width 34 height 34
type input "[DATE]"
click at [1049, 351] on div "8" at bounding box center [1045, 362] width 34 height 34
click at [1049, 351] on mat-sidenav-content "menu Relatórios help Selecione um status arrow_drop_down Relatórios Dia Semana …" at bounding box center [796, 306] width 1018 height 612
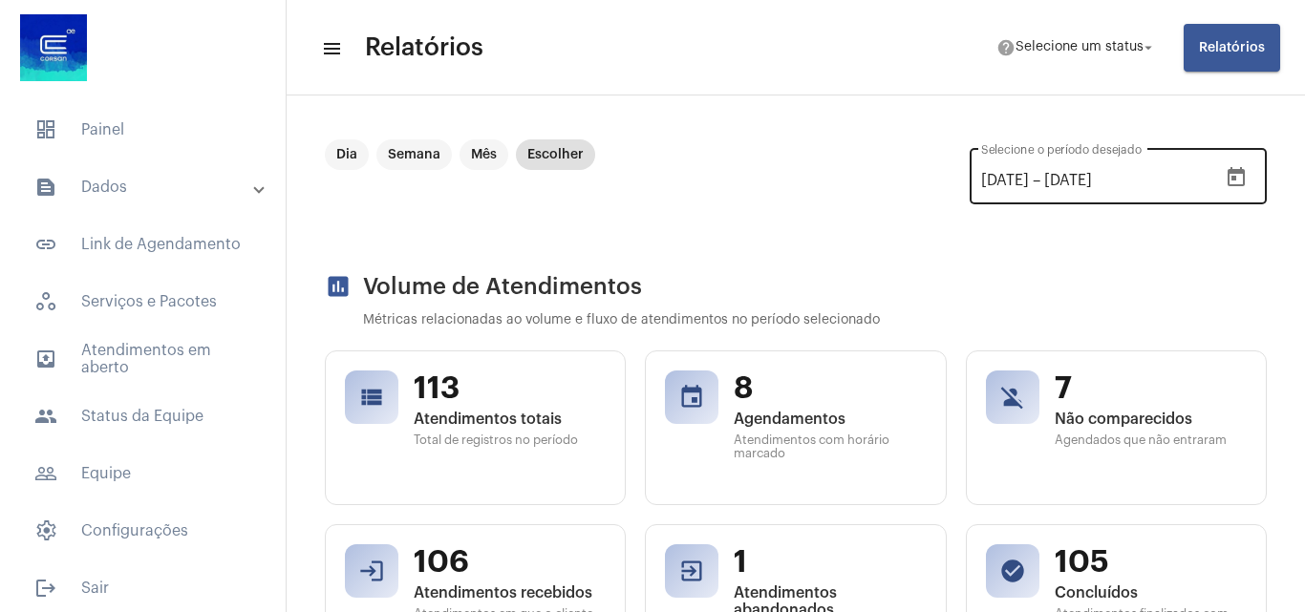
click at [1223, 146] on div "08/10/2025 08/10/2025 – 08/10/2025 Selecione o período desejado" at bounding box center [1117, 174] width 297 height 60
click at [1227, 176] on icon "Open calendar" at bounding box center [1235, 176] width 17 height 19
click at [1224, 176] on icon "Open calendar" at bounding box center [1235, 177] width 23 height 23
click at [1226, 176] on icon "Open calendar" at bounding box center [1235, 177] width 23 height 23
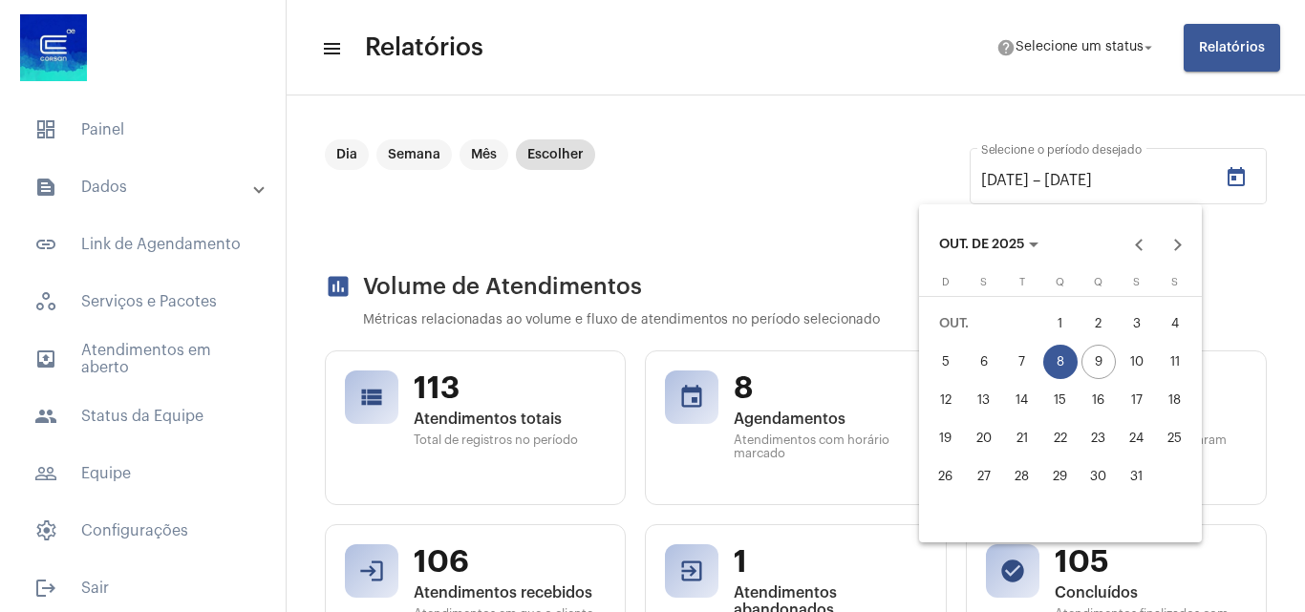
click at [1062, 315] on div "1" at bounding box center [1060, 324] width 34 height 34
click at [1062, 315] on mat-sidenav-content "menu Relatórios help Selecione um status arrow_drop_down Relatórios Dia Semana …" at bounding box center [796, 306] width 1018 height 612
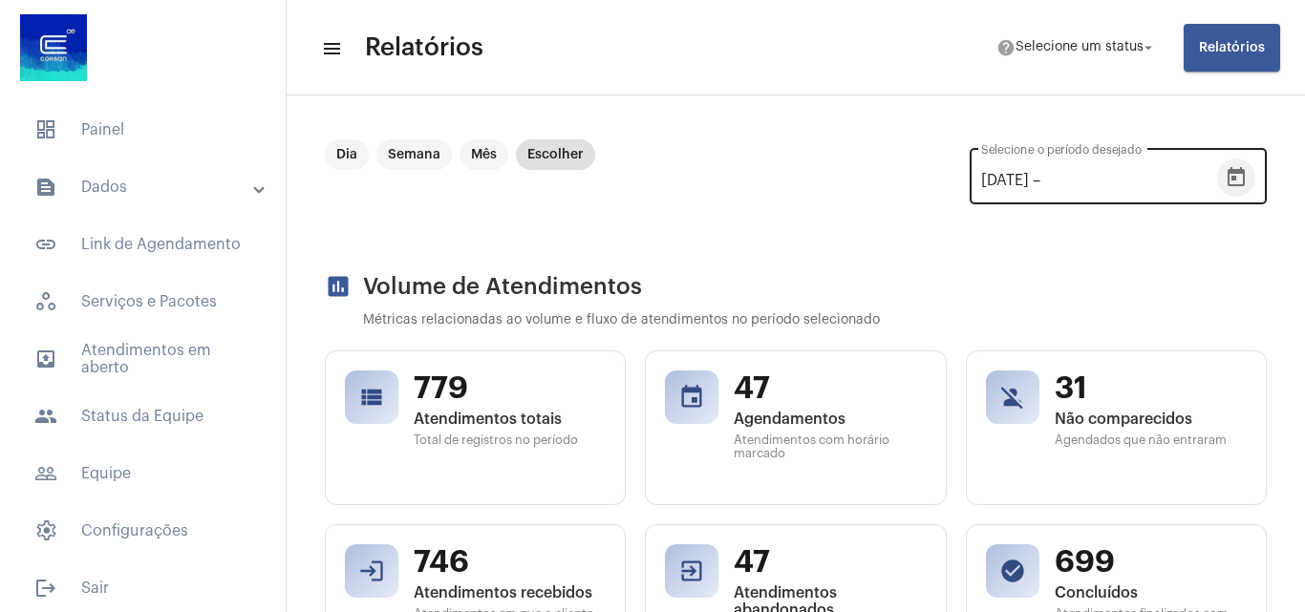
click at [1227, 174] on icon "Open calendar" at bounding box center [1235, 176] width 17 height 19
click at [1217, 190] on mat-datepicker-toggle at bounding box center [1236, 184] width 38 height 15
click at [1227, 169] on icon "Open calendar" at bounding box center [1235, 176] width 17 height 19
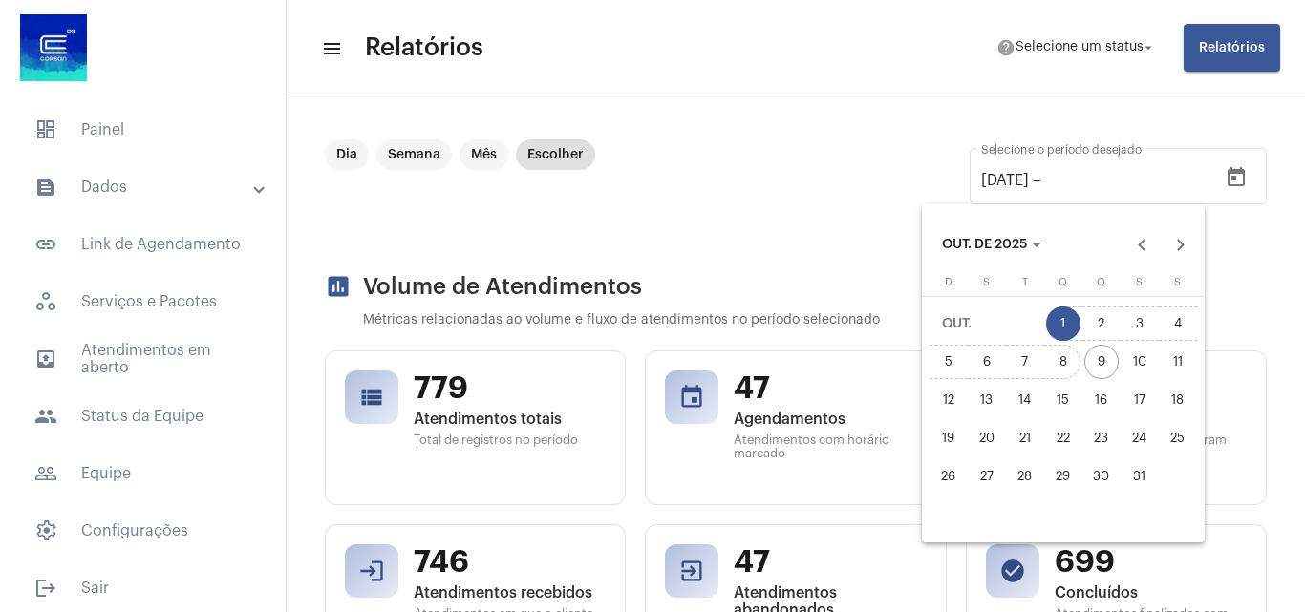
click at [1073, 360] on div "8" at bounding box center [1063, 362] width 34 height 34
type input "[DATE]"
click at [843, 266] on div at bounding box center [652, 306] width 1305 height 612
click at [1221, 185] on div at bounding box center [652, 306] width 1305 height 612
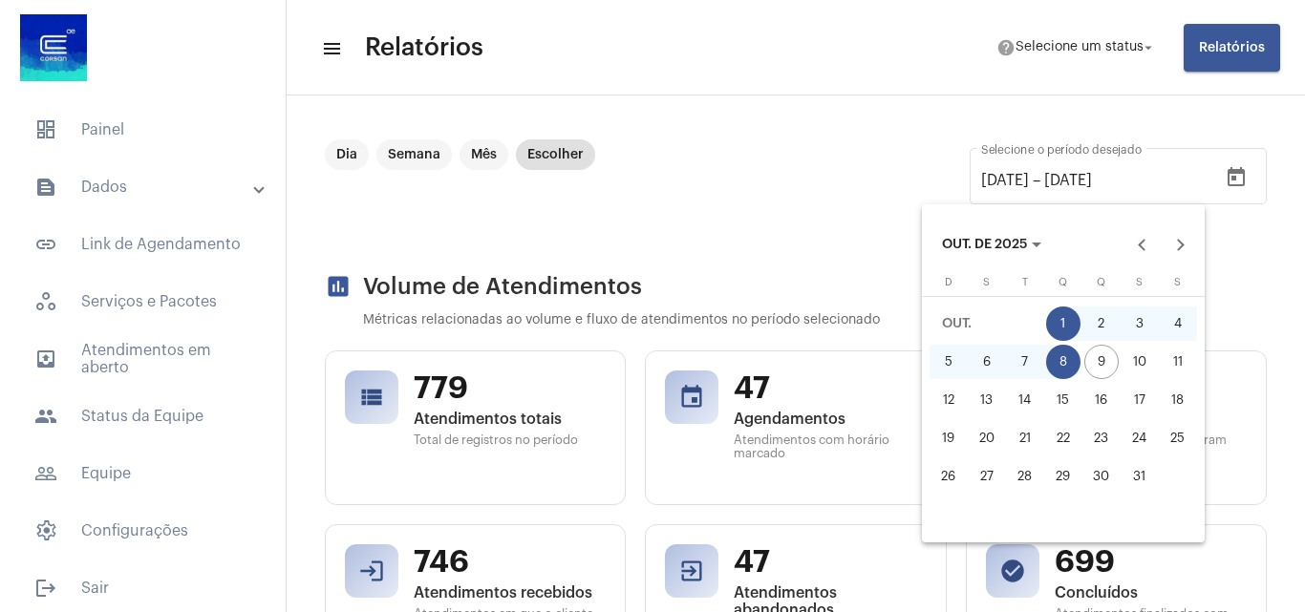
click at [1221, 185] on div at bounding box center [652, 306] width 1305 height 612
click at [1219, 170] on div at bounding box center [652, 306] width 1305 height 612
click at [1060, 365] on div "8" at bounding box center [1063, 362] width 34 height 34
type input "[DATE]"
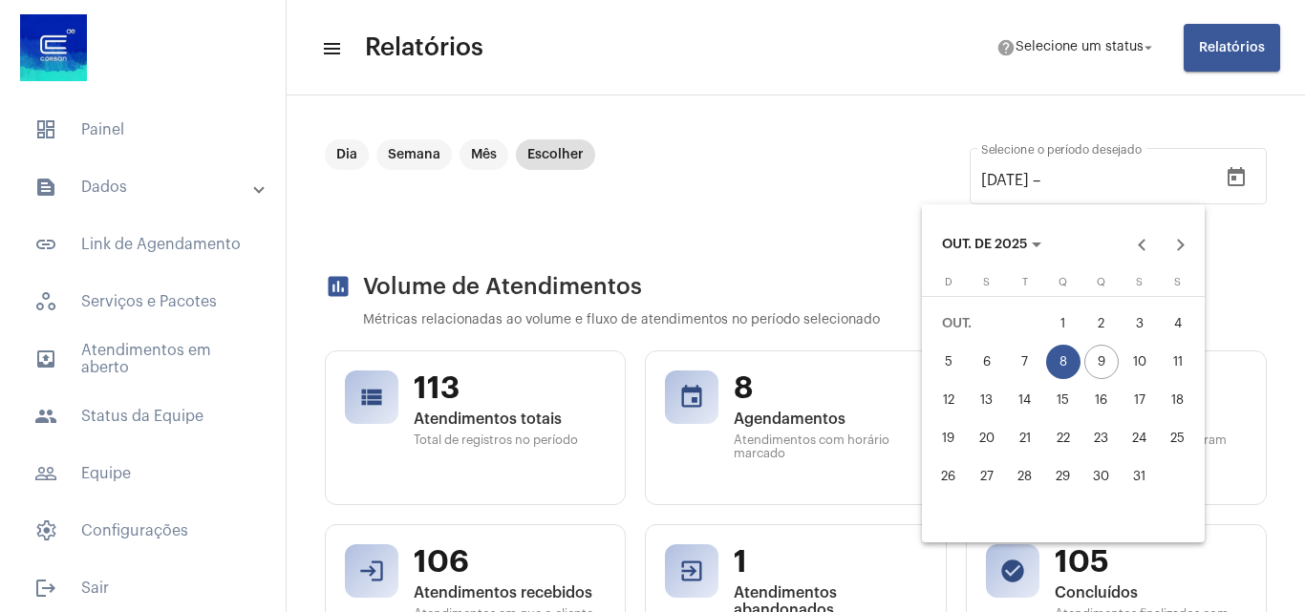
click at [1065, 326] on div "1" at bounding box center [1063, 324] width 34 height 34
click at [1062, 345] on div "8" at bounding box center [1063, 362] width 34 height 34
type input "[DATE]"
click at [1055, 336] on div "1" at bounding box center [1063, 324] width 34 height 34
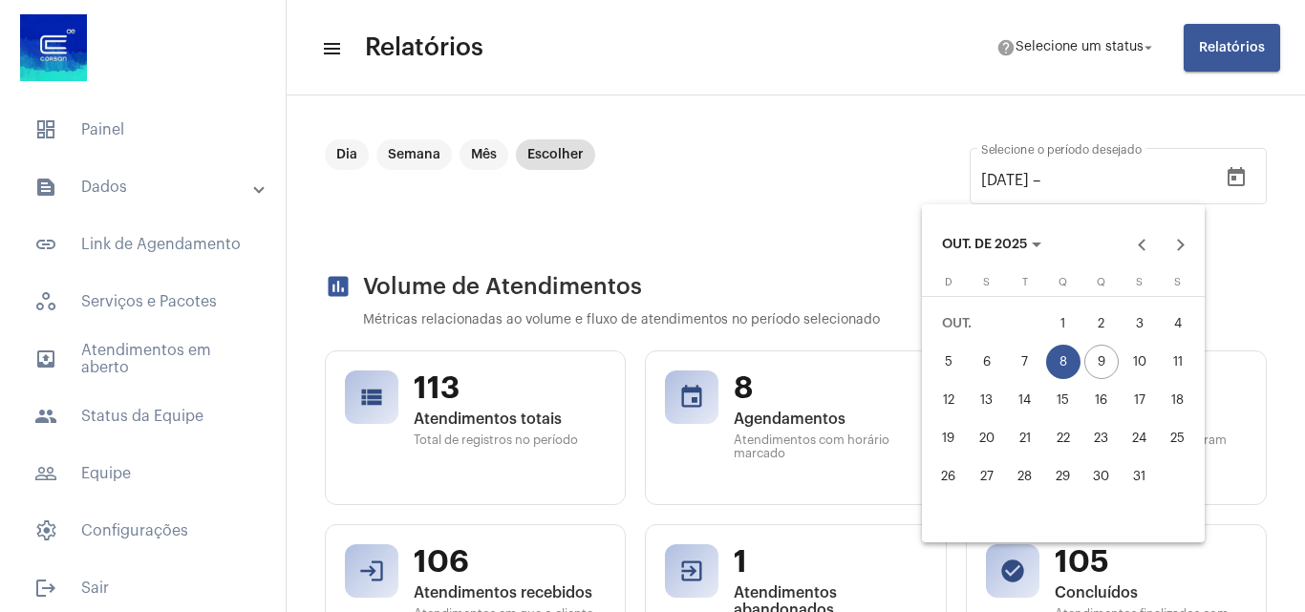
type input "[DATE]"
click at [1220, 178] on div at bounding box center [652, 306] width 1305 height 612
click at [1044, 349] on button "8" at bounding box center [1063, 362] width 38 height 38
type input "[DATE]"
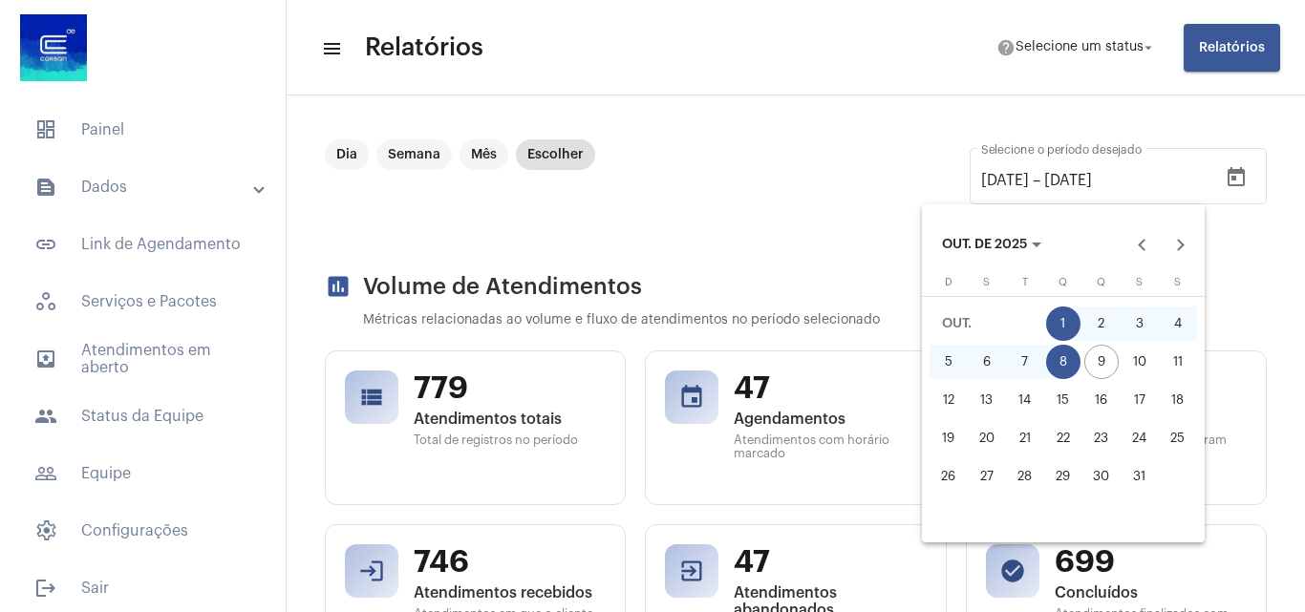
click at [727, 191] on div at bounding box center [652, 306] width 1305 height 612
click at [796, 266] on div at bounding box center [652, 306] width 1305 height 612
click at [723, 160] on div at bounding box center [652, 306] width 1305 height 612
click at [1244, 271] on div at bounding box center [652, 306] width 1305 height 612
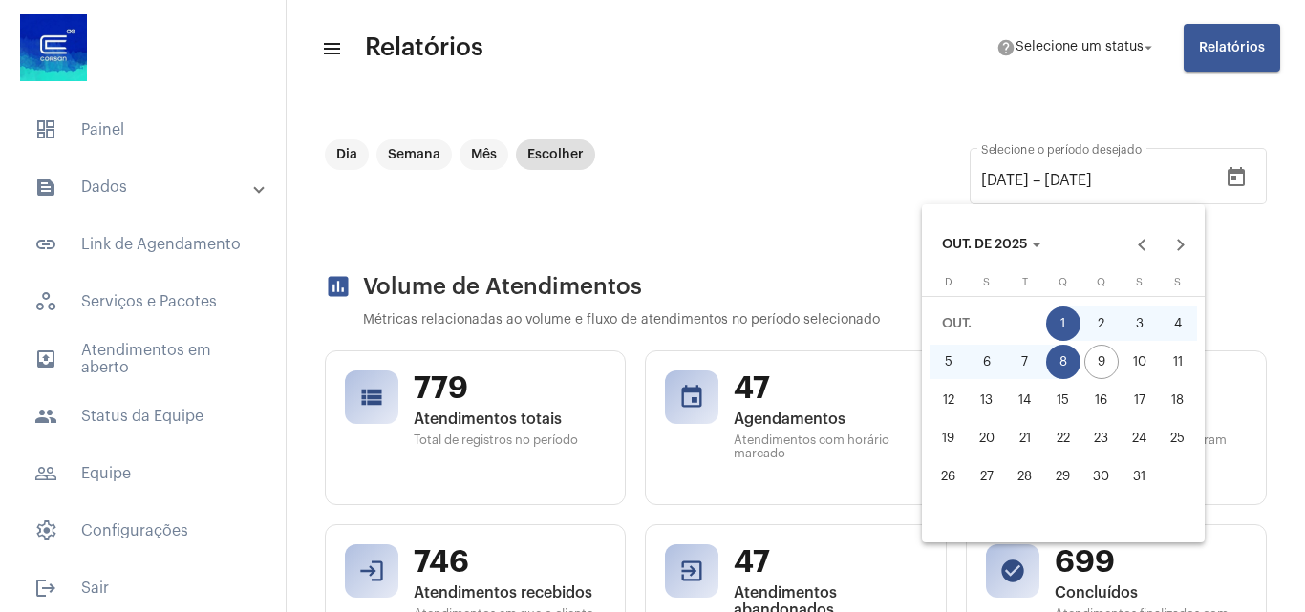
click at [827, 188] on div at bounding box center [652, 306] width 1305 height 612
click at [1249, 49] on div at bounding box center [652, 306] width 1305 height 612
click at [857, 185] on div at bounding box center [652, 306] width 1305 height 612
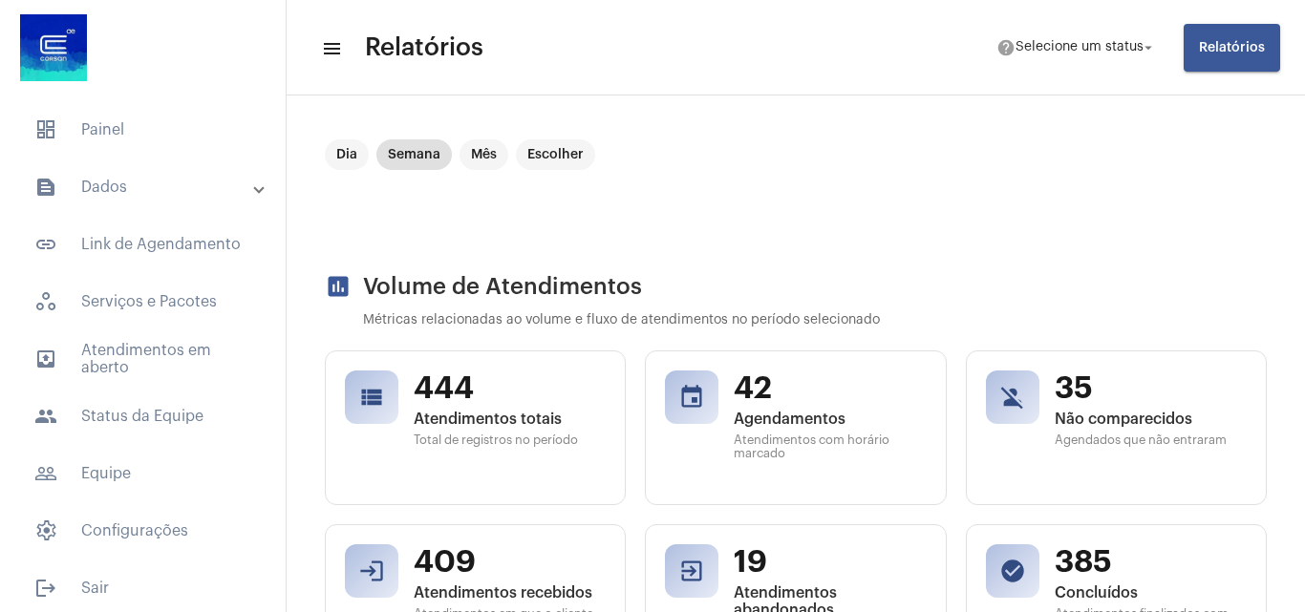
click at [1107, 85] on mat-toolbar "menu Relatórios help Selecione um status arrow_drop_down Relatórios" at bounding box center [796, 48] width 1018 height 96
click at [696, 32] on mat-toolbar-row "menu Relatórios help Selecione um status arrow_drop_down Relatórios" at bounding box center [796, 47] width 1018 height 61
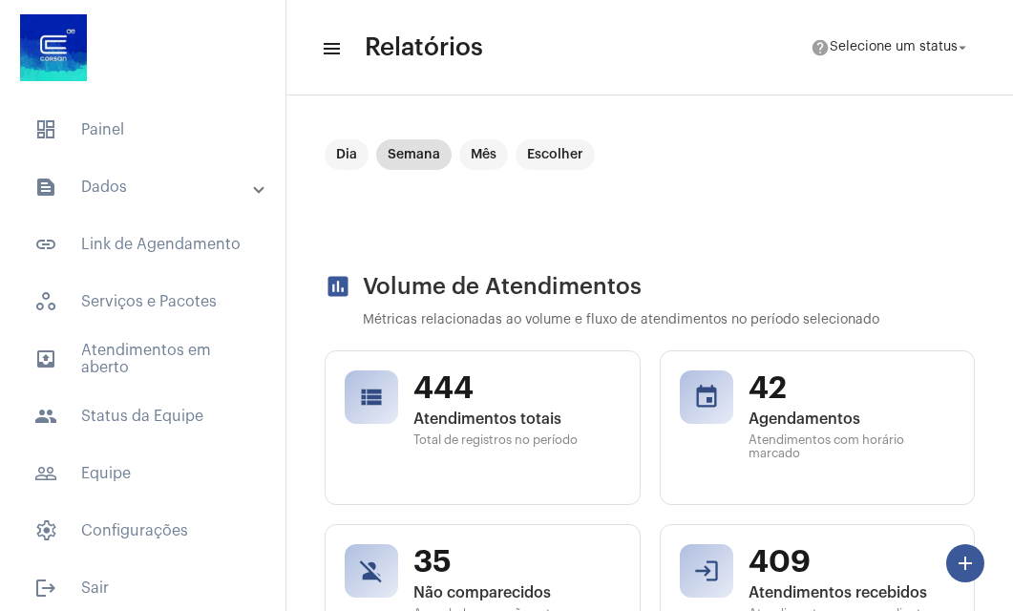
click at [368, 95] on mat-toolbar "menu Relatórios help Selecione um status arrow_drop_down" at bounding box center [650, 48] width 727 height 96
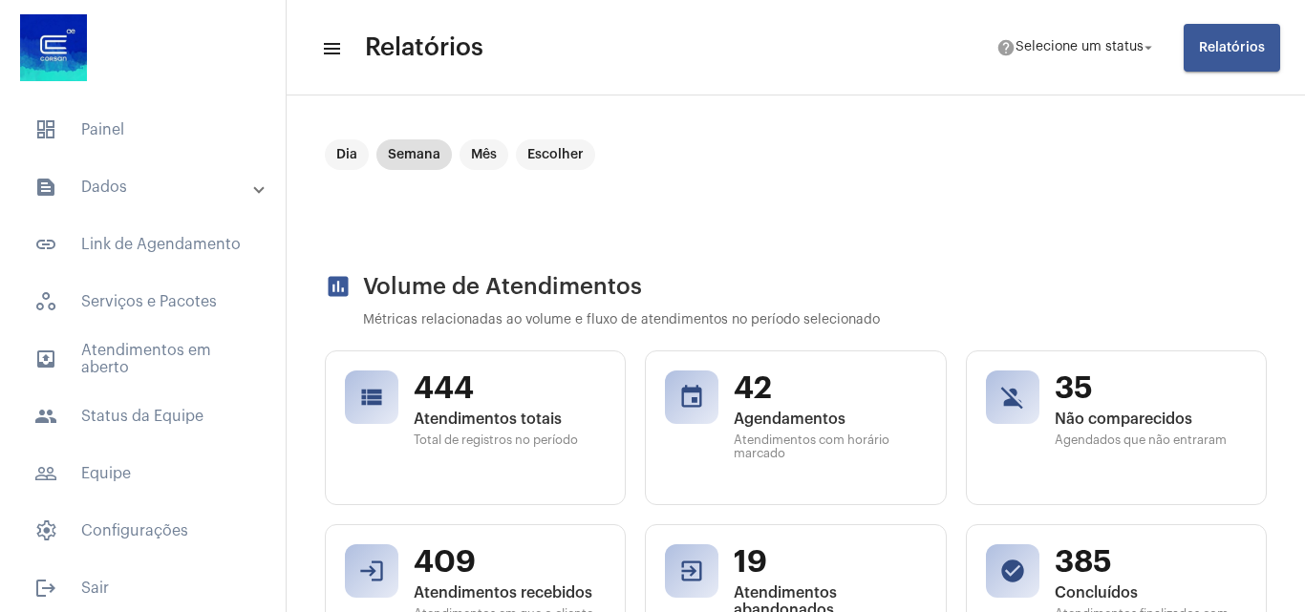
drag, startPoint x: 554, startPoint y: 3, endPoint x: 600, endPoint y: 10, distance: 46.3
click at [586, 10] on mat-toolbar "menu Relatórios help Selecione um status arrow_drop_down Relatórios" at bounding box center [796, 48] width 1018 height 96
click at [608, 10] on mat-toolbar "menu Relatórios help Selecione um status arrow_drop_down Relatórios" at bounding box center [796, 48] width 1018 height 96
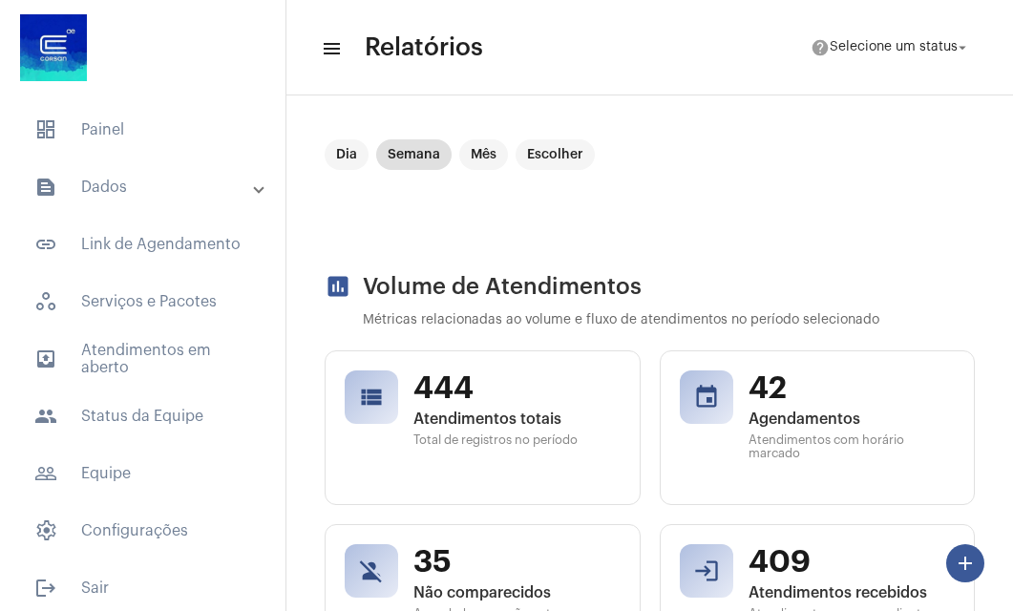
drag, startPoint x: 668, startPoint y: 37, endPoint x: 642, endPoint y: 2, distance: 43.7
click at [654, 17] on mat-toolbar-row "menu Relatórios help Selecione um status arrow_drop_down" at bounding box center [650, 47] width 727 height 61
click at [862, 208] on div "Dia Semana Mês Escolher" at bounding box center [650, 187] width 650 height 96
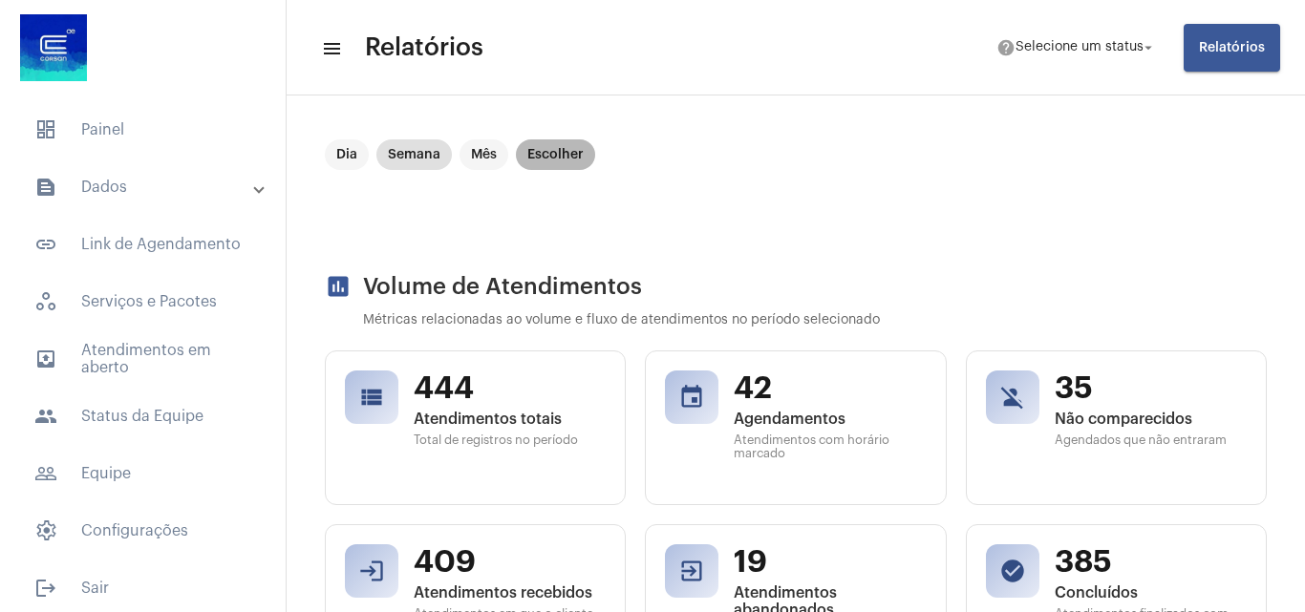
click at [564, 153] on mat-chip "Escolher" at bounding box center [555, 154] width 79 height 31
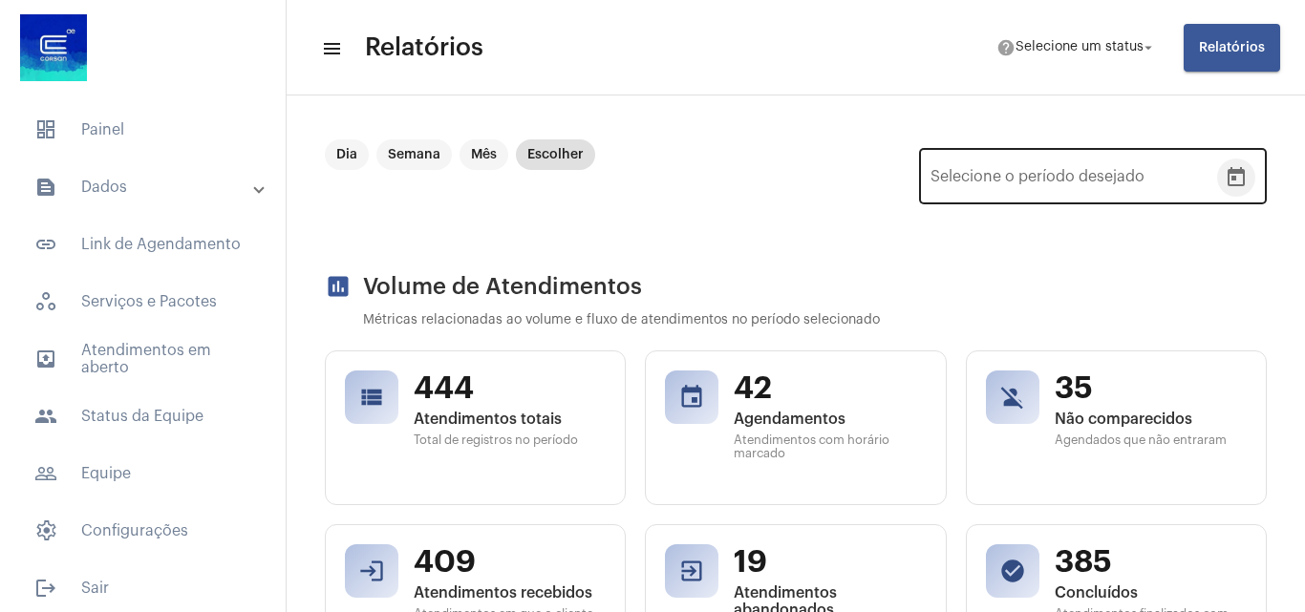
click at [1223, 166] on button "Open calendar" at bounding box center [1236, 178] width 38 height 38
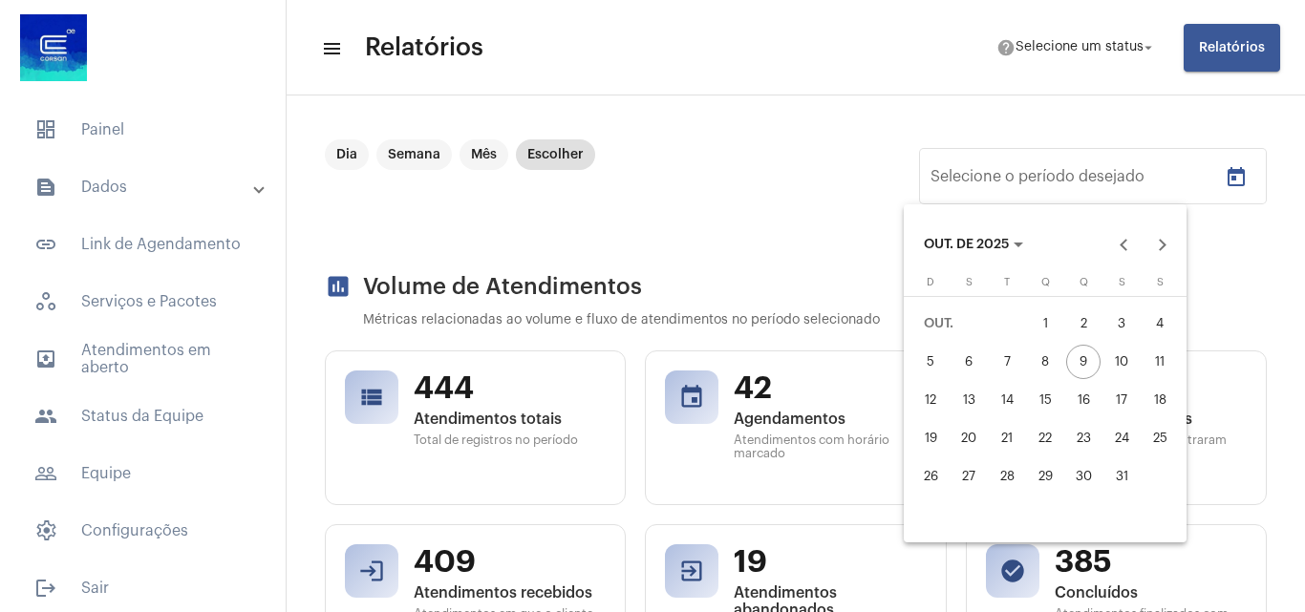
click at [1049, 317] on div "1" at bounding box center [1045, 324] width 34 height 34
type input "[DATE]"
click at [1044, 351] on div "8" at bounding box center [1045, 362] width 34 height 34
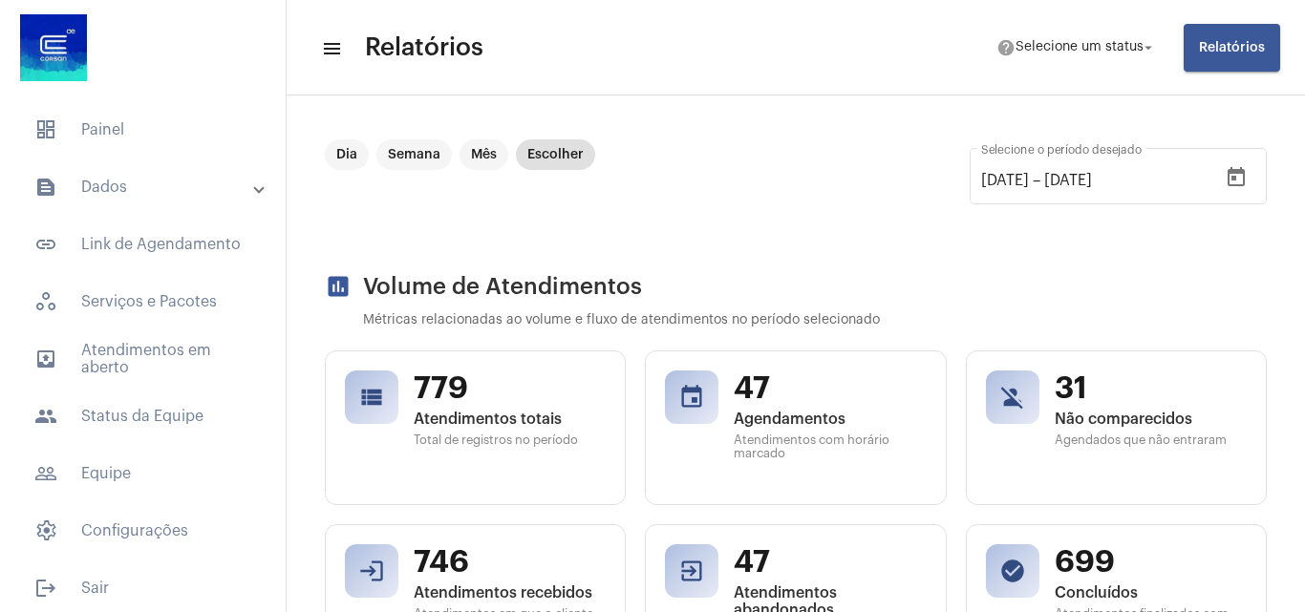
click at [1197, 40] on button "Relatórios" at bounding box center [1231, 48] width 96 height 48
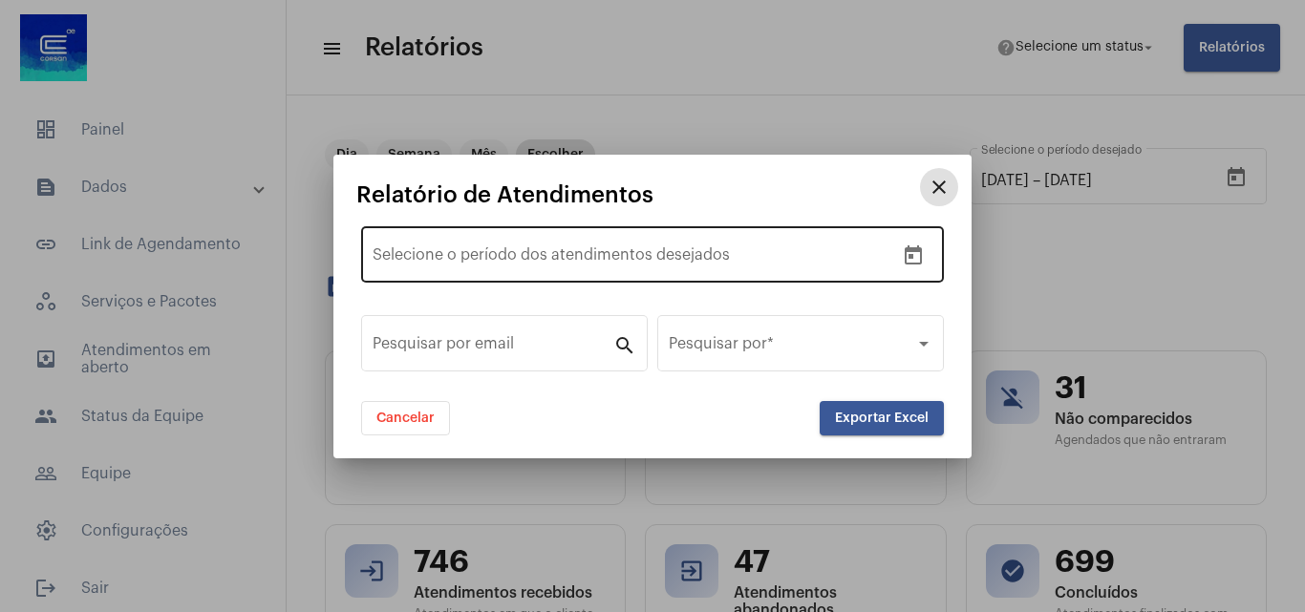
click at [913, 257] on icon "Open calendar" at bounding box center [913, 254] width 17 height 19
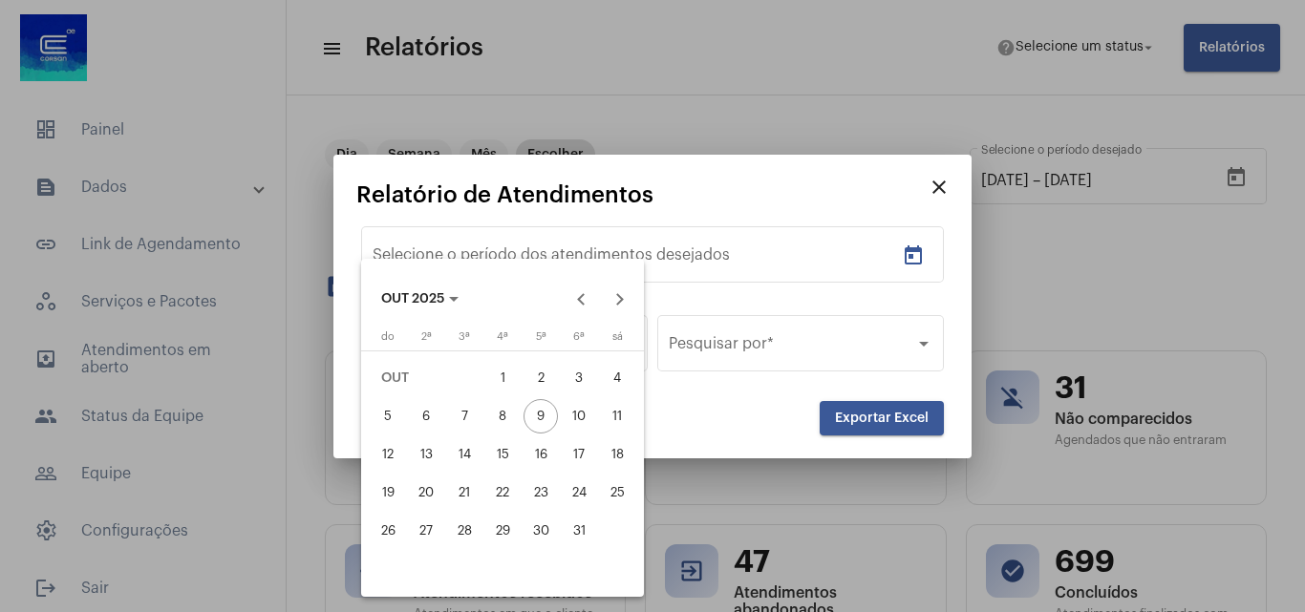
click at [494, 363] on div "1" at bounding box center [502, 378] width 34 height 34
type input "[DATE]"
click at [500, 407] on div "8" at bounding box center [502, 416] width 34 height 34
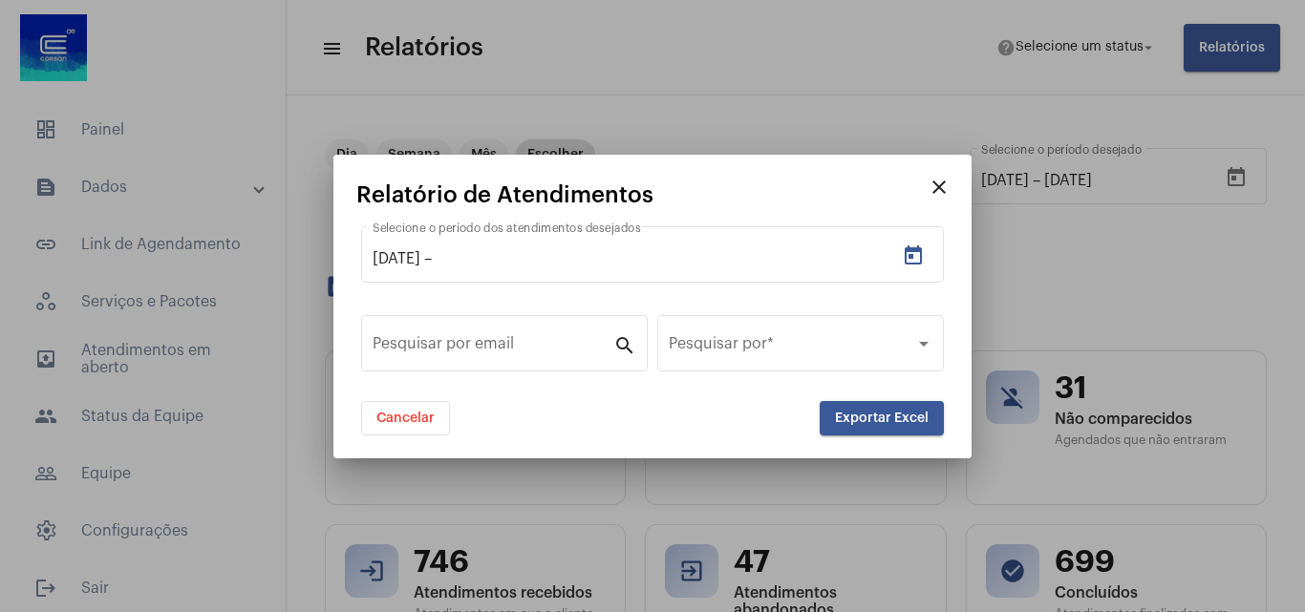
type input "[DATE]"
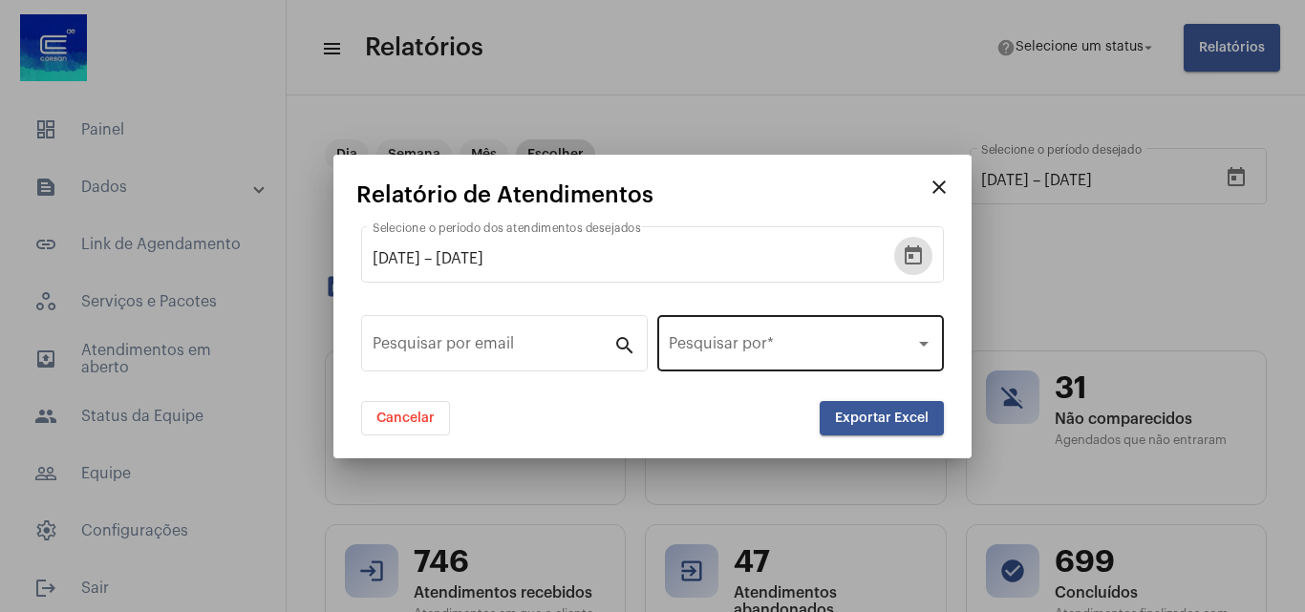
click at [774, 330] on div "Pesquisar por *" at bounding box center [801, 341] width 264 height 60
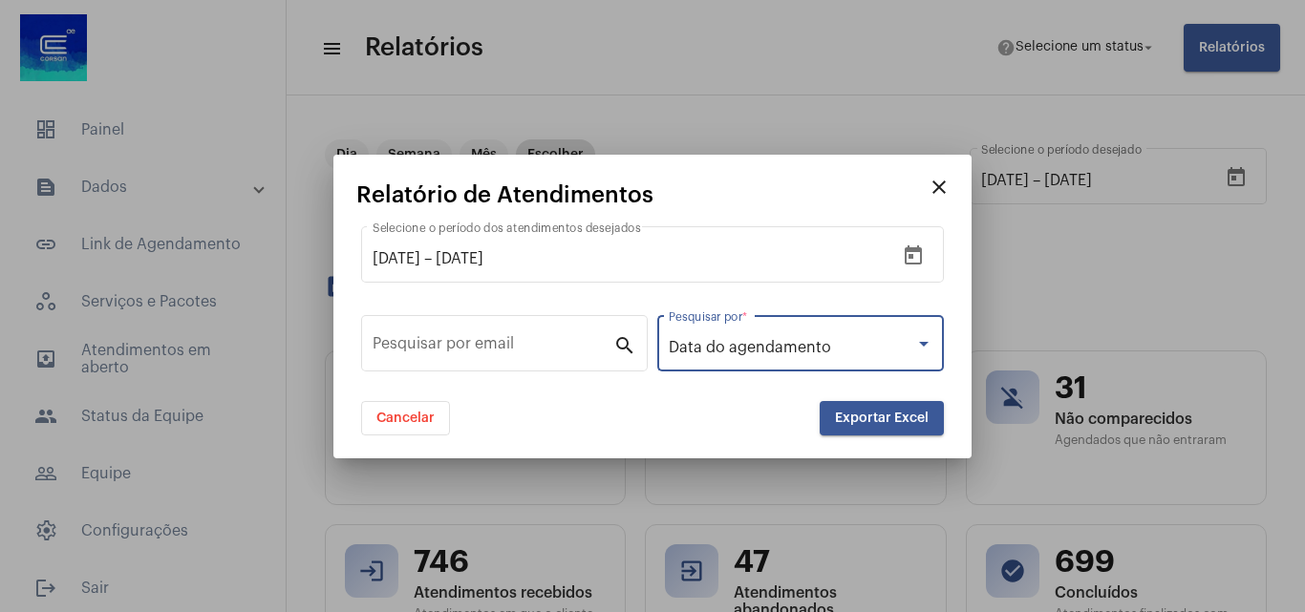
click at [839, 323] on div "Data do agendamento Pesquisar por *" at bounding box center [801, 341] width 264 height 60
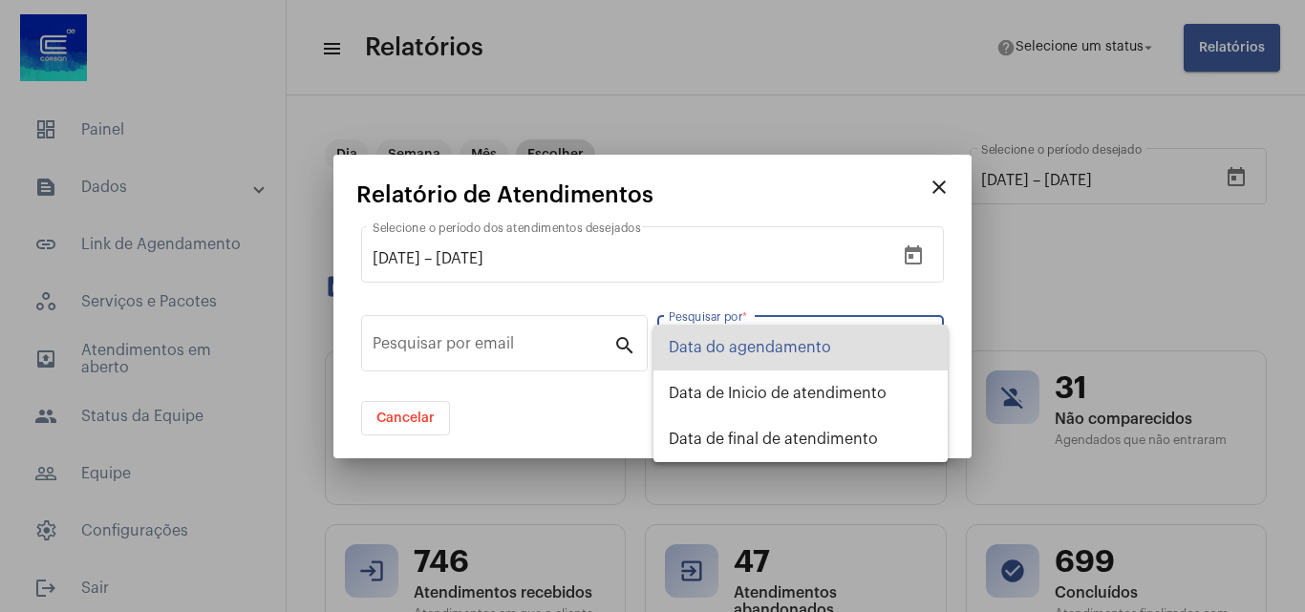
click at [806, 352] on span "Data do agendamento" at bounding box center [801, 348] width 264 height 46
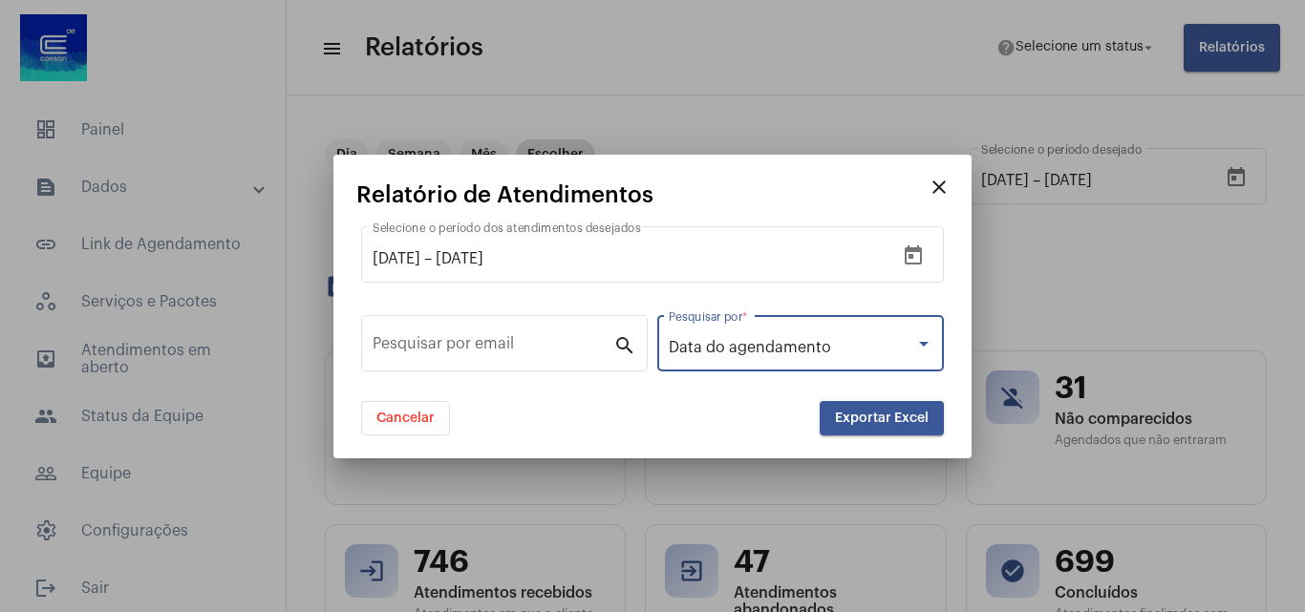
click at [875, 419] on span "Exportar Excel" at bounding box center [882, 418] width 94 height 13
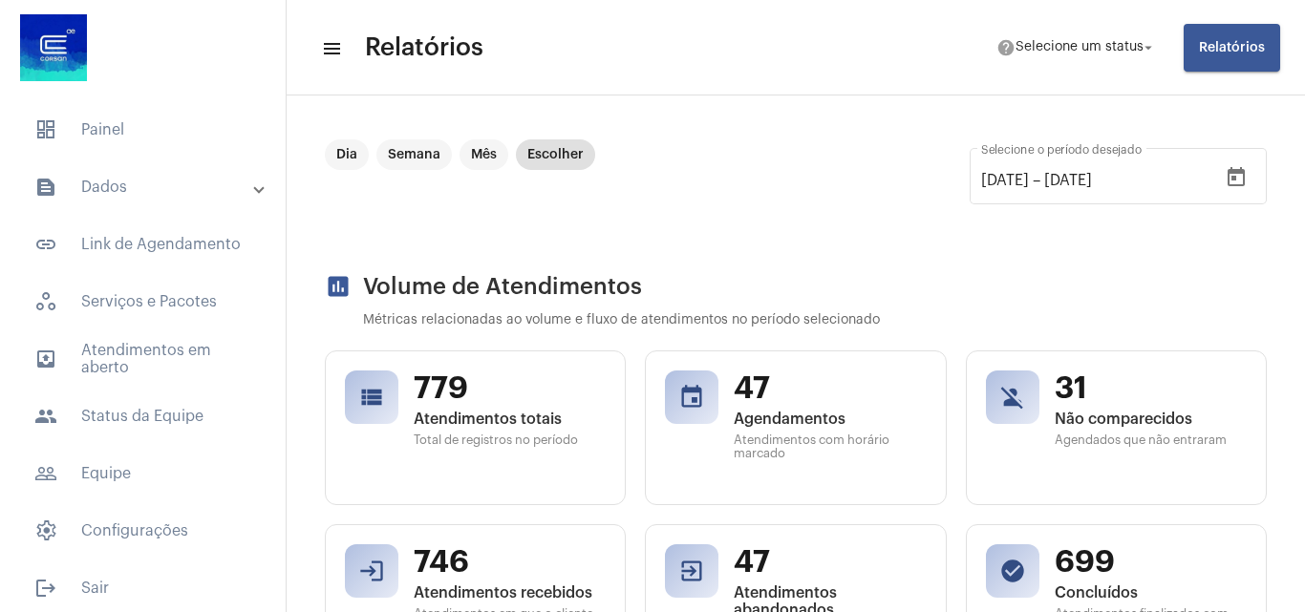
click at [1237, 36] on button "Relatórios" at bounding box center [1231, 48] width 96 height 48
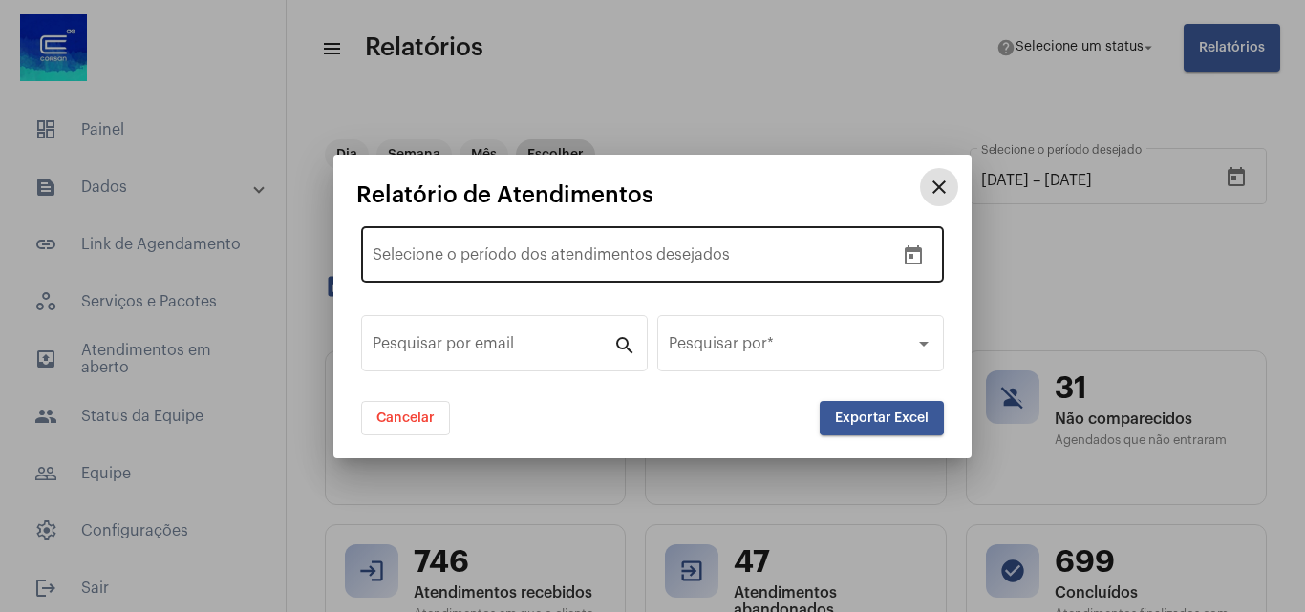
click at [911, 245] on icon "Open calendar" at bounding box center [913, 256] width 23 height 23
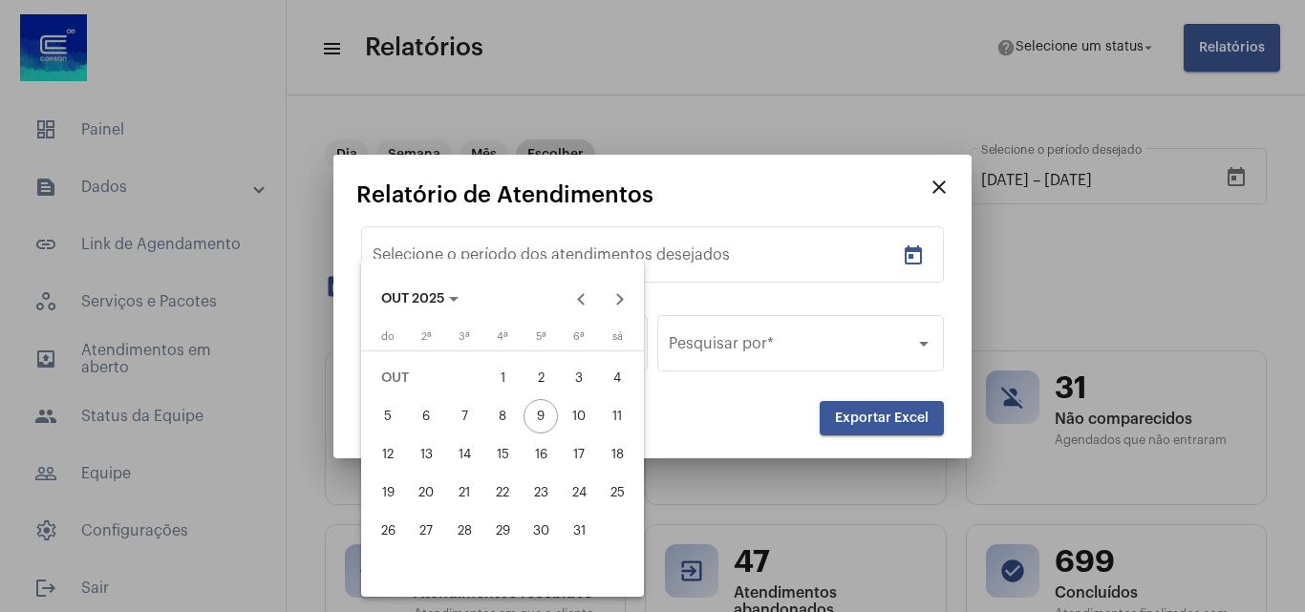
click at [508, 379] on div "1" at bounding box center [502, 378] width 34 height 34
type input "[DATE]"
click at [501, 409] on div "8" at bounding box center [502, 416] width 34 height 34
type input "[DATE]"
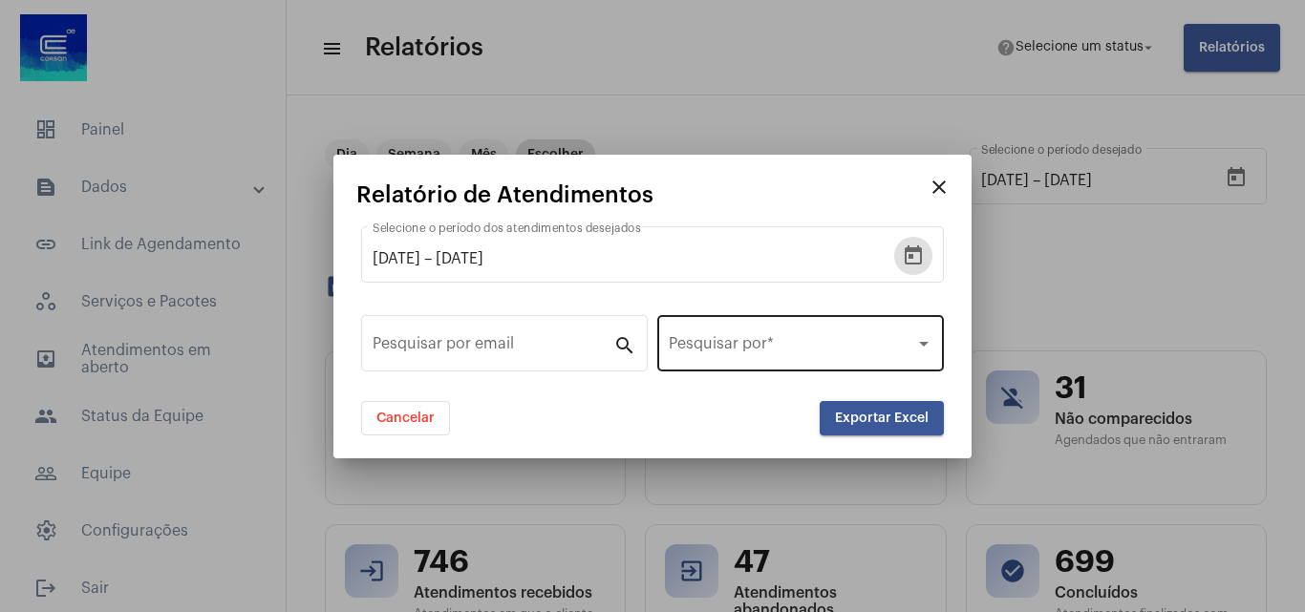
click at [700, 339] on span at bounding box center [792, 347] width 246 height 17
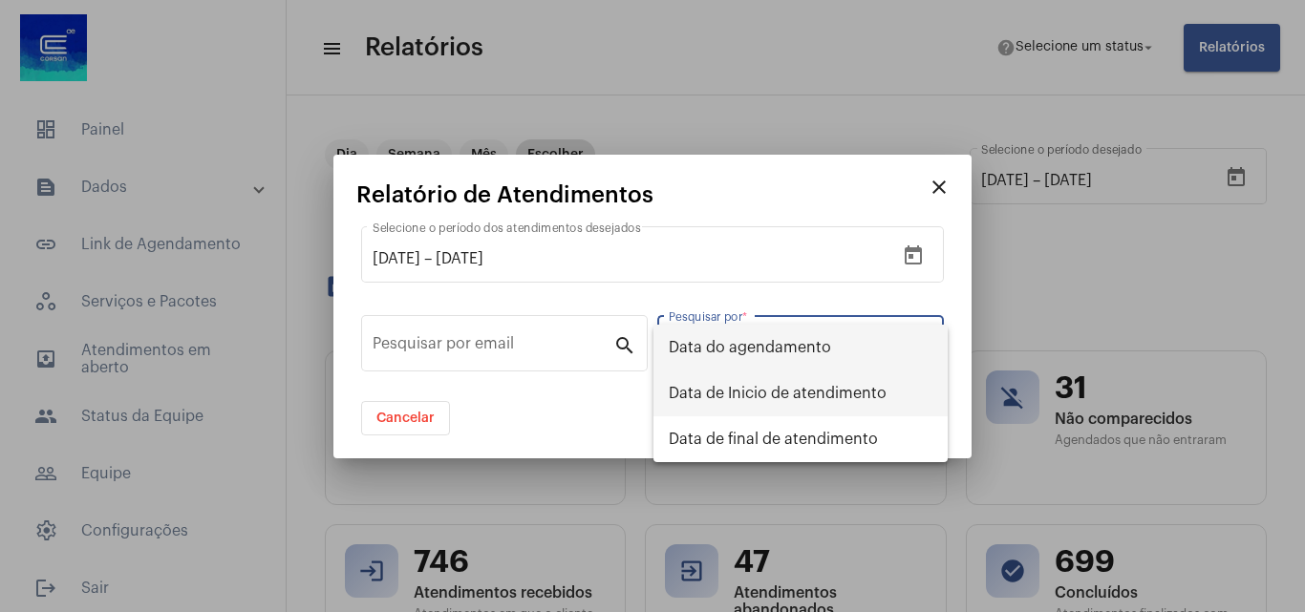
click at [688, 395] on span "Data de Inicio de atendimento" at bounding box center [801, 394] width 264 height 46
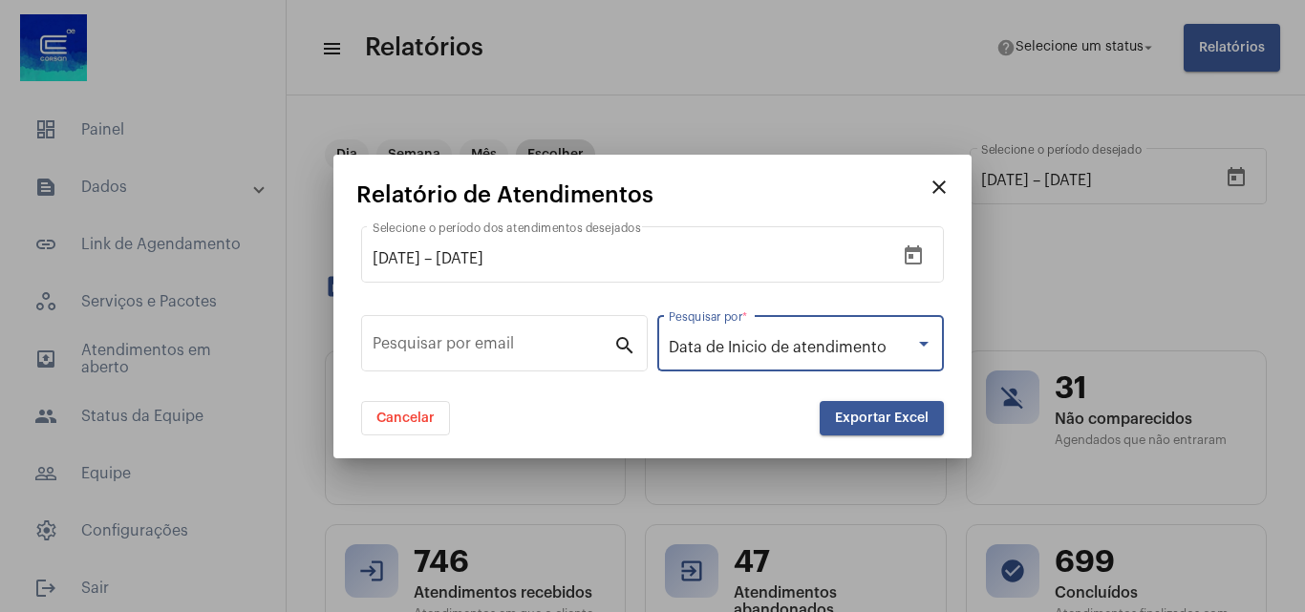
click at [853, 436] on mat-dialog-container "close Relatório de Atendimentos [DATE] [DATE] – [DATE] Selecione o período dos …" at bounding box center [652, 307] width 638 height 304
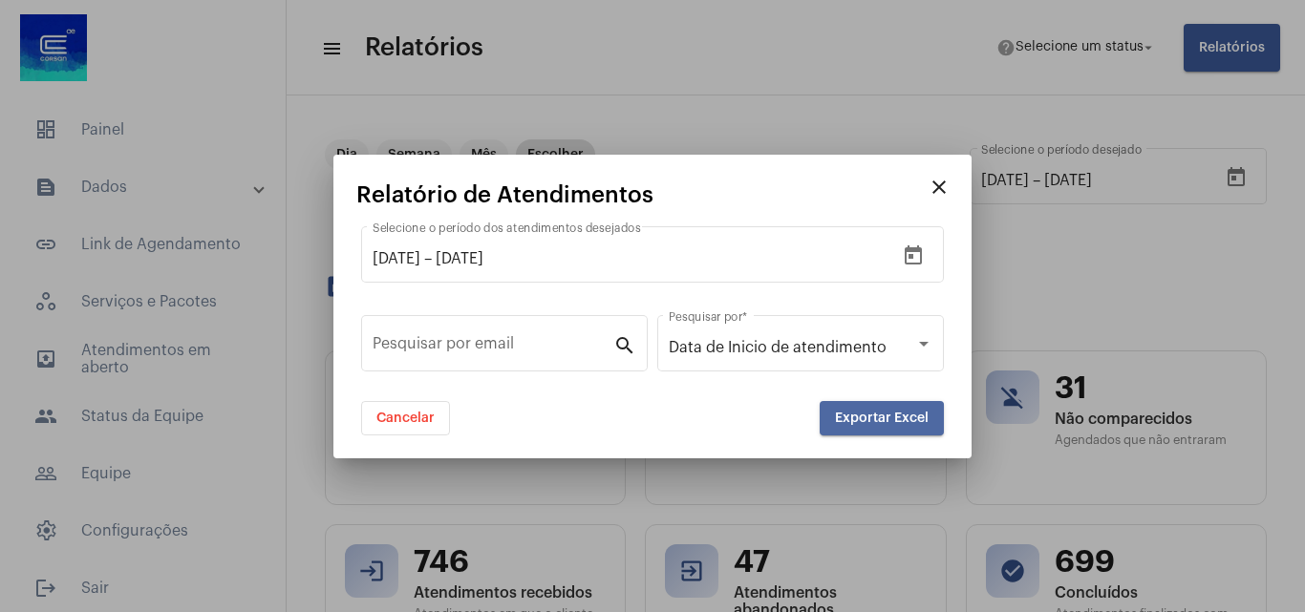
click at [856, 428] on button "Exportar Excel" at bounding box center [882, 418] width 124 height 34
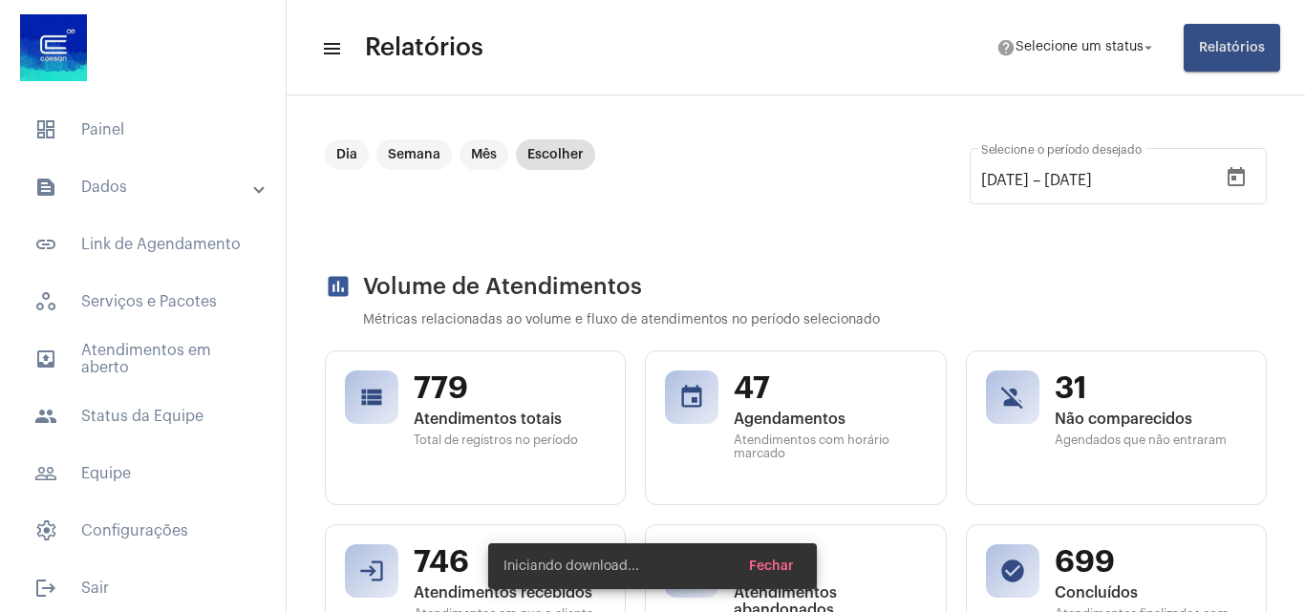
click at [611, 207] on div "Dia Semana Mês Escolher [DATE] [DATE] – [DATE] Selecione o período desejado" at bounding box center [796, 187] width 942 height 96
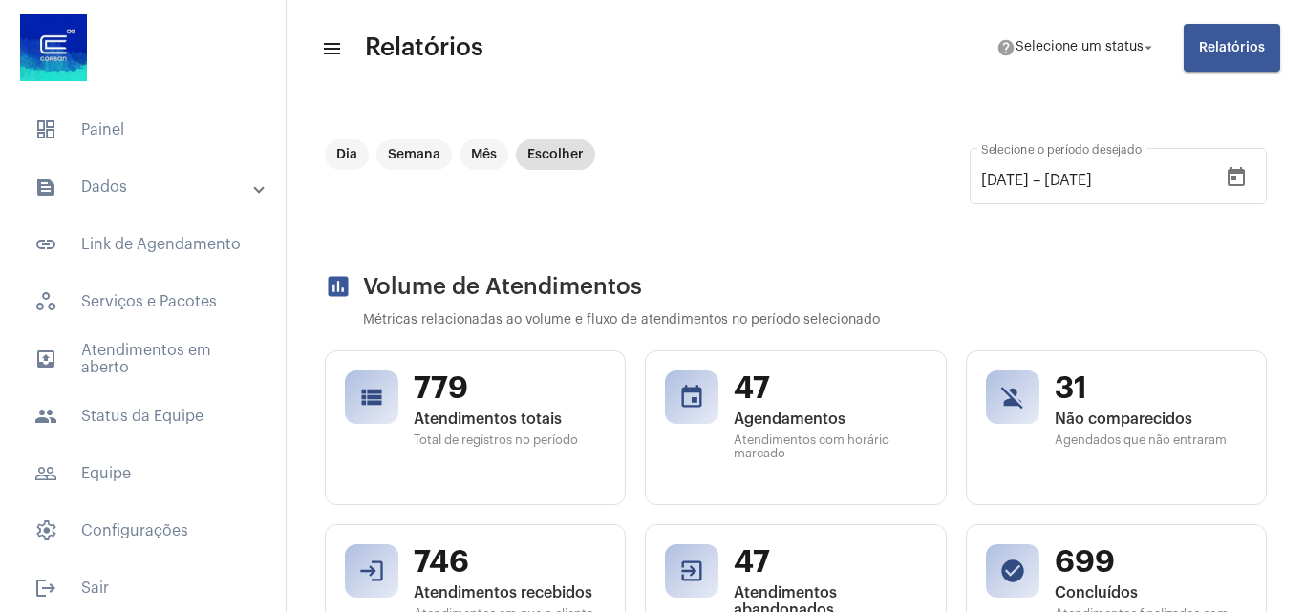
click at [1246, 51] on span "Relatórios" at bounding box center [1232, 47] width 66 height 13
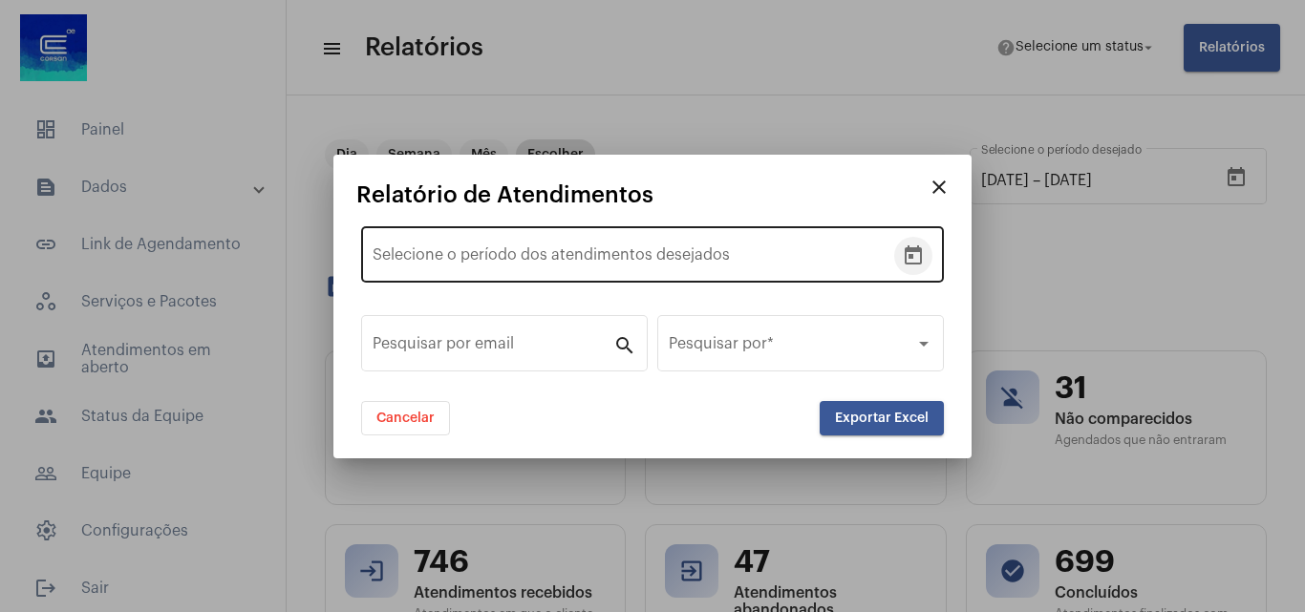
click at [926, 252] on button "Open calendar" at bounding box center [913, 256] width 38 height 38
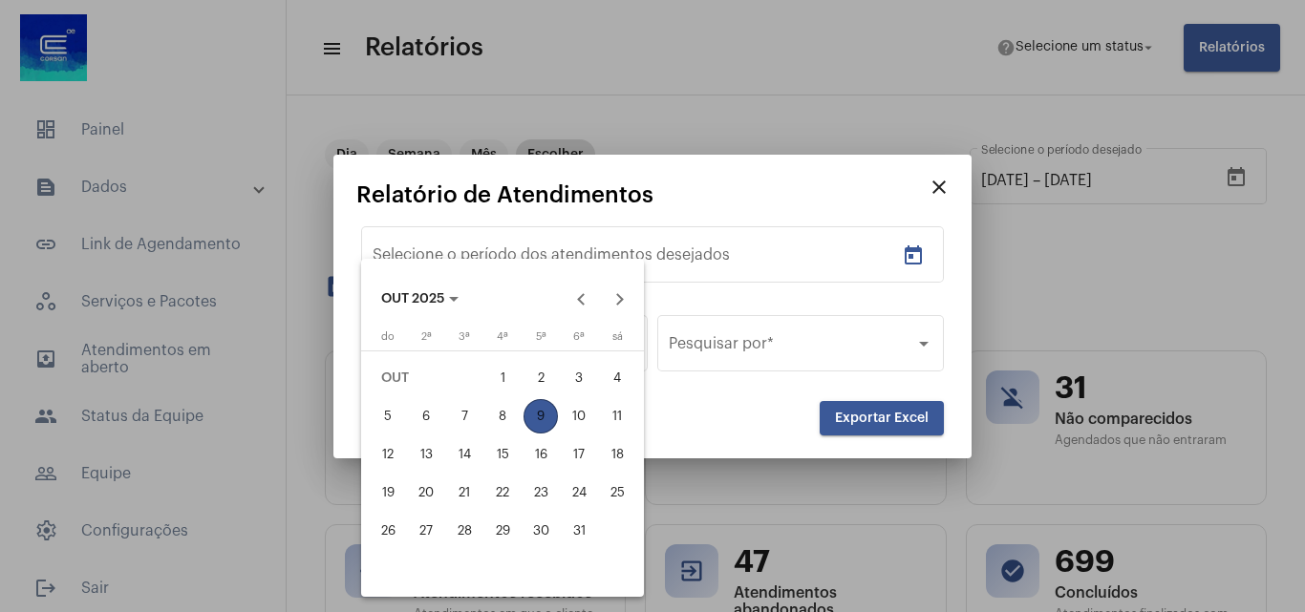
click at [512, 362] on button "1" at bounding box center [502, 378] width 38 height 38
type input "[DATE]"
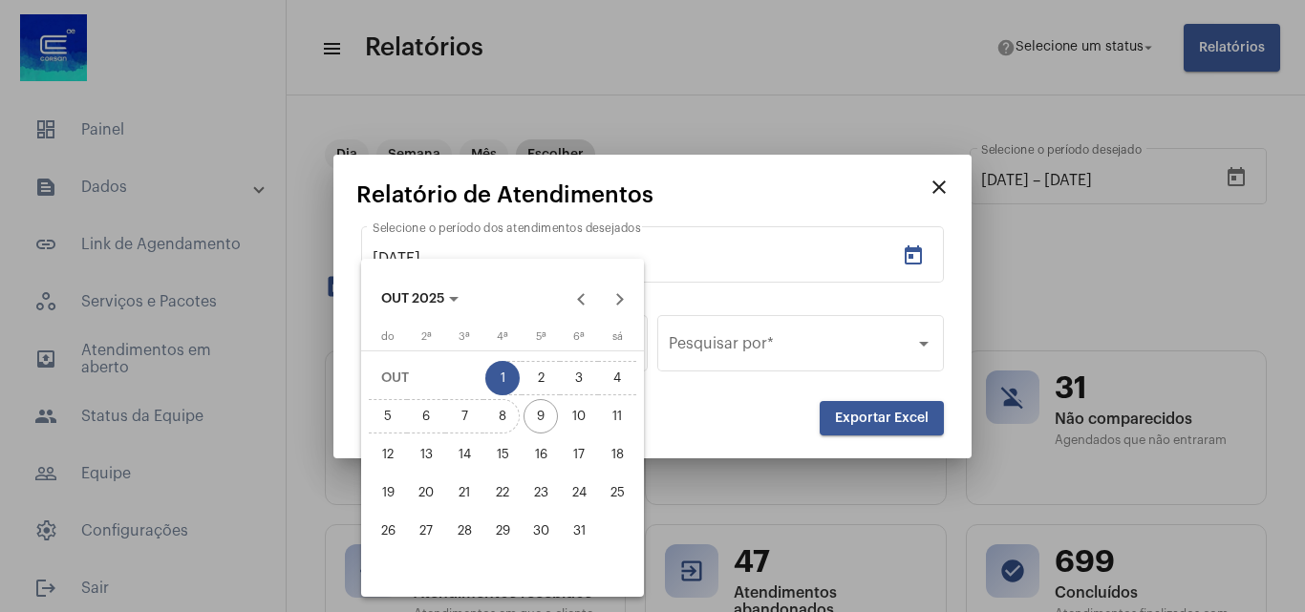
click at [511, 406] on div "8" at bounding box center [502, 416] width 34 height 34
type input "[DATE]"
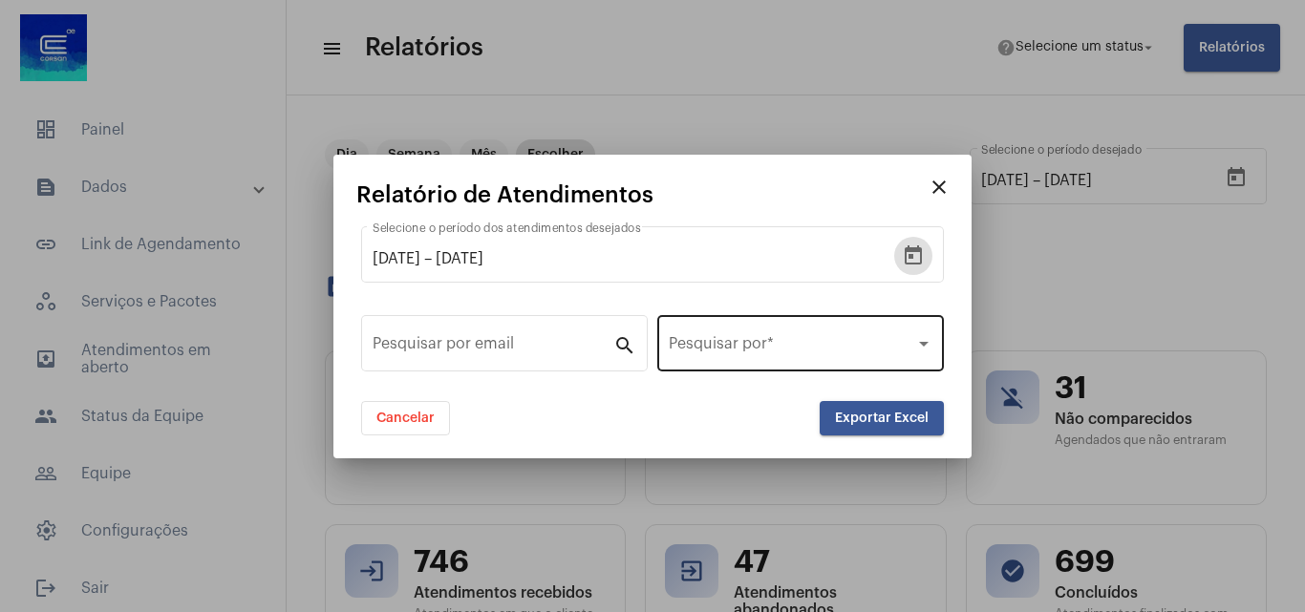
click at [702, 338] on div "Pesquisar por *" at bounding box center [801, 341] width 264 height 60
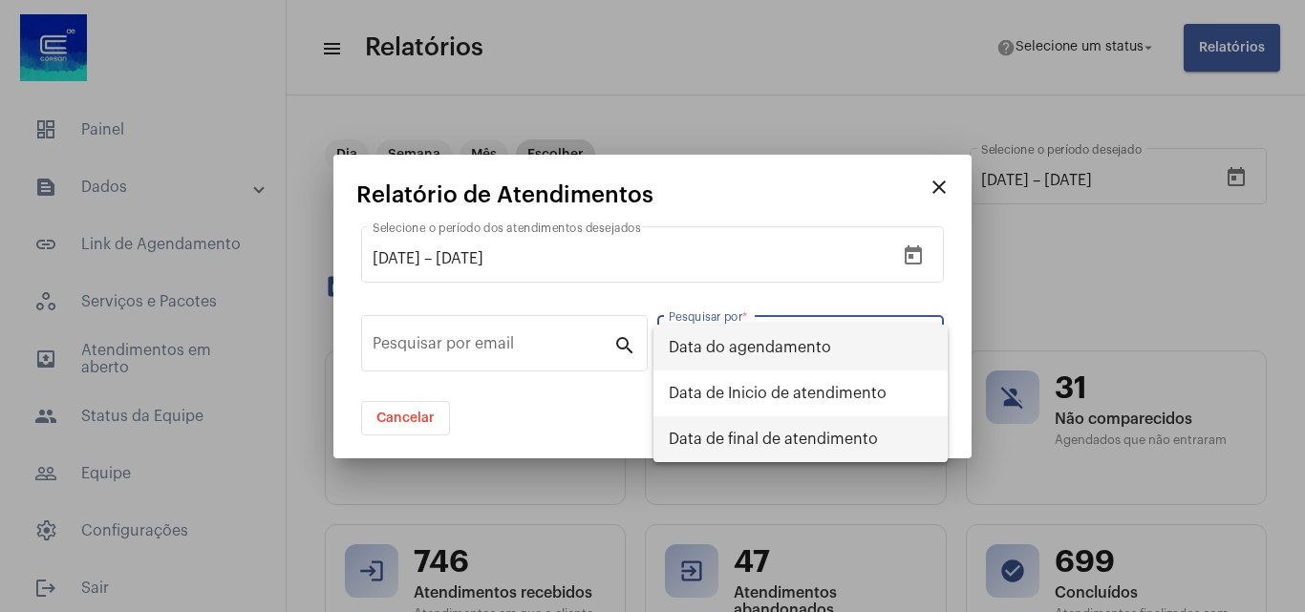
click at [743, 443] on span "Data de final de atendimento" at bounding box center [801, 439] width 264 height 46
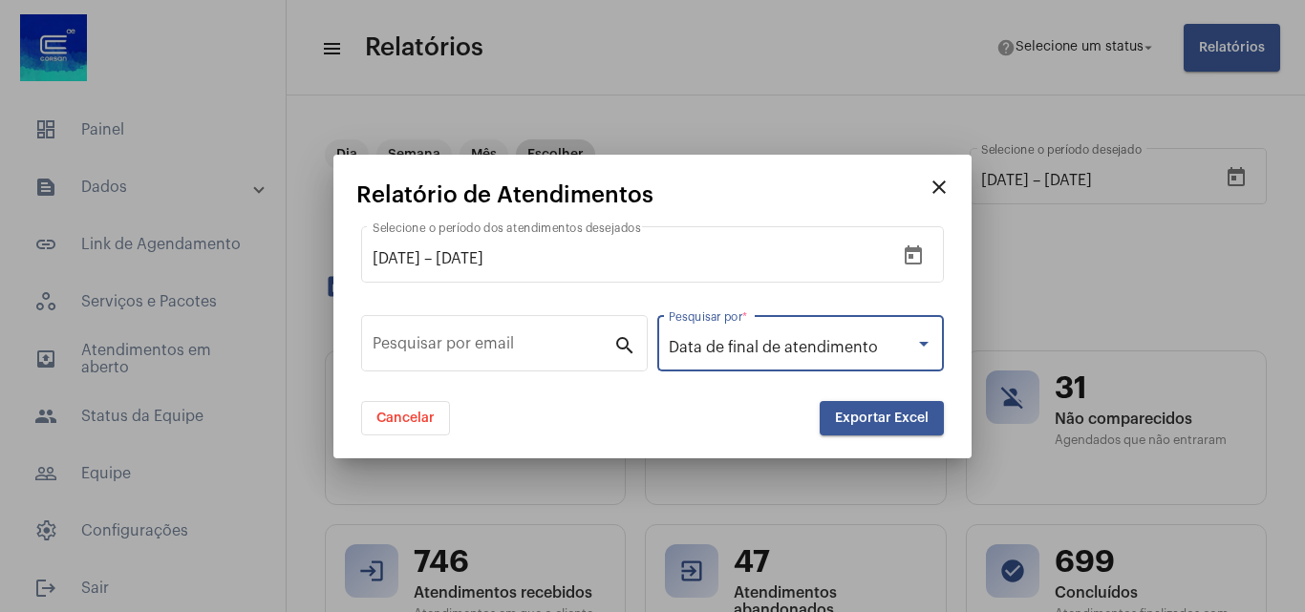
click at [863, 432] on button "Exportar Excel" at bounding box center [882, 418] width 124 height 34
